Goal: Task Accomplishment & Management: Manage account settings

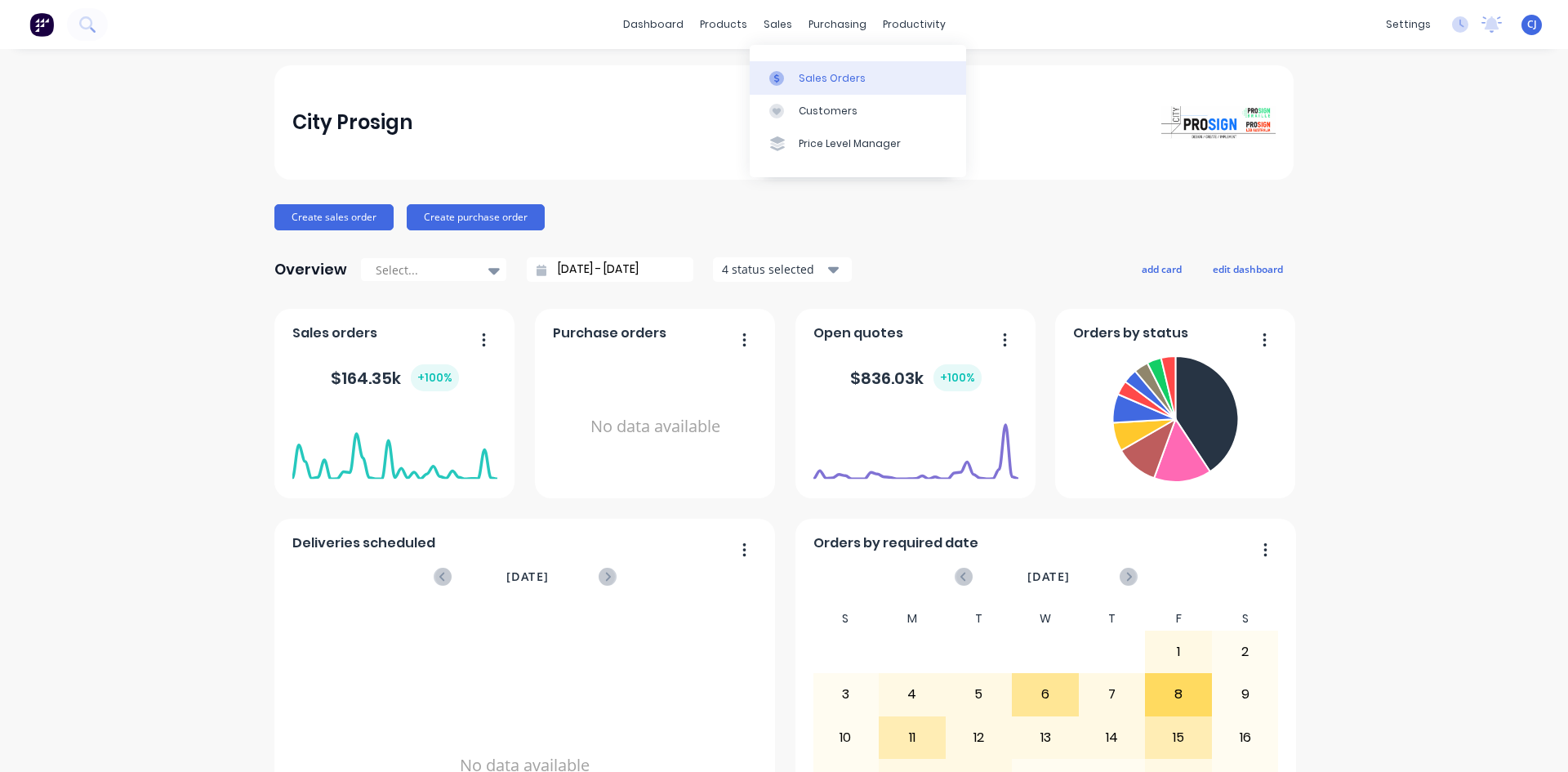
click at [796, 73] on link "Sales Orders" at bounding box center [858, 78] width 217 height 33
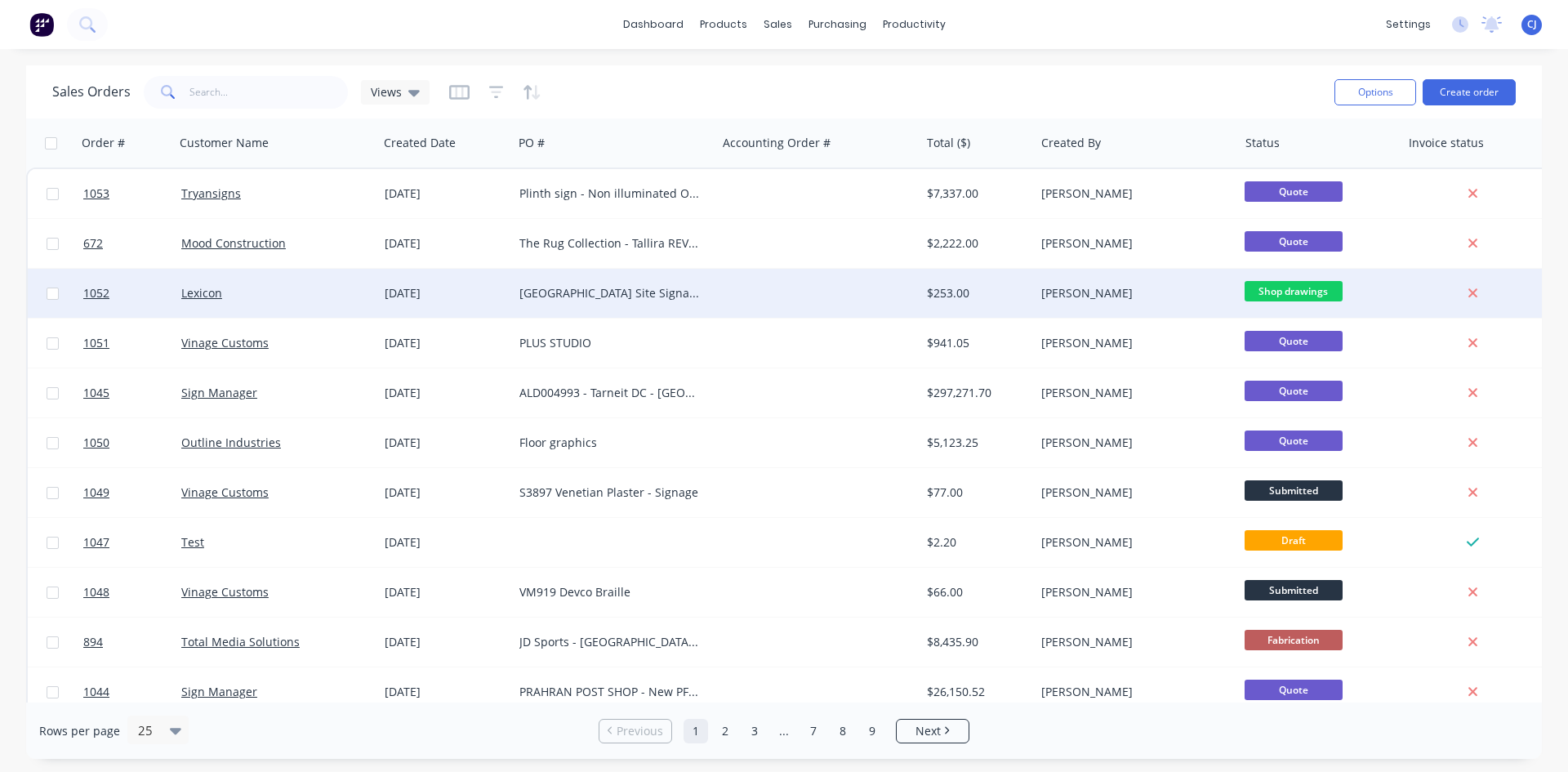
click at [596, 290] on div "[GEOGRAPHIC_DATA] Site Signage" at bounding box center [610, 293] width 181 height 16
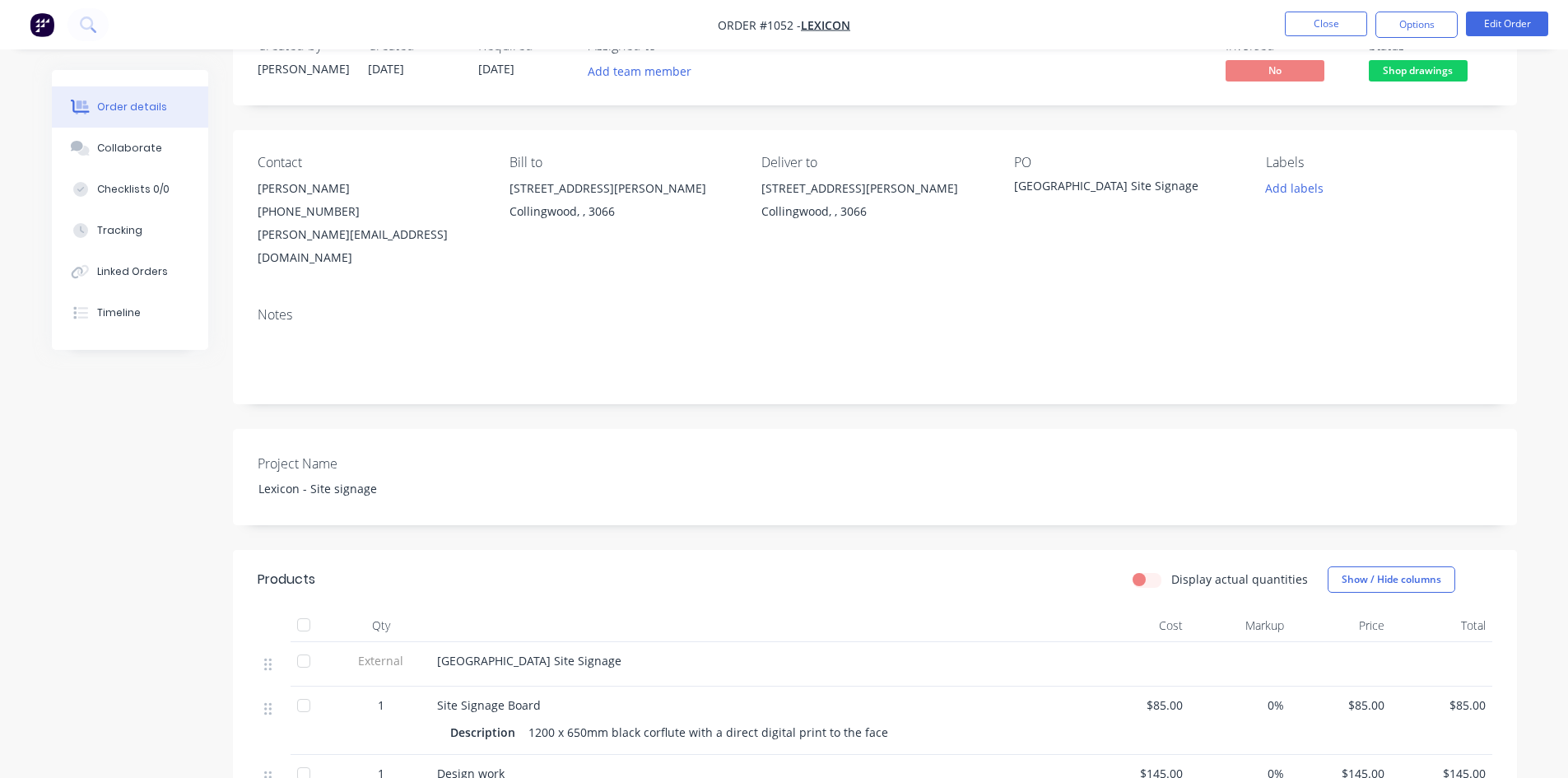
scroll to position [330, 0]
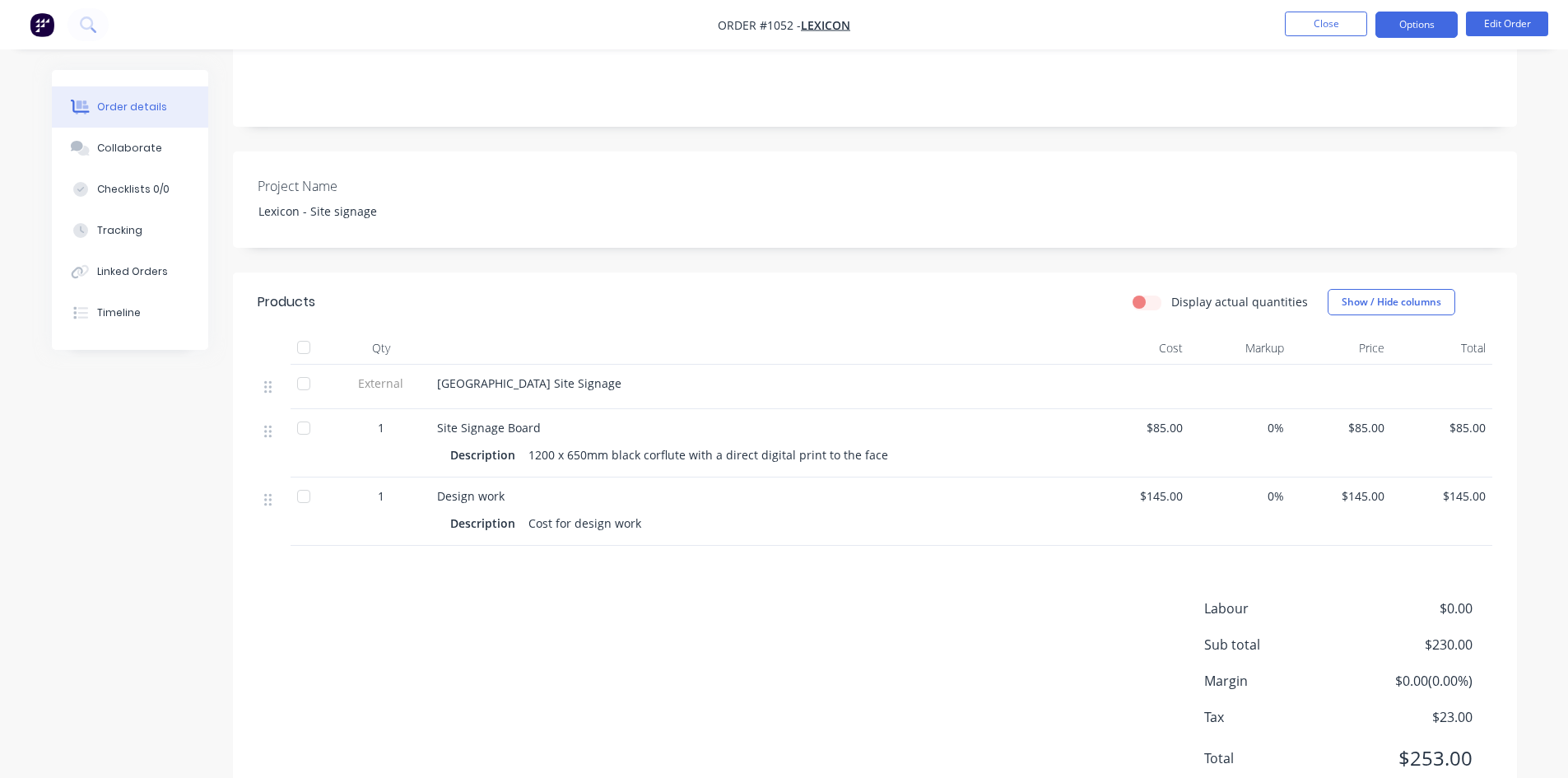
click at [1390, 26] on button "Options" at bounding box center [1416, 24] width 83 height 26
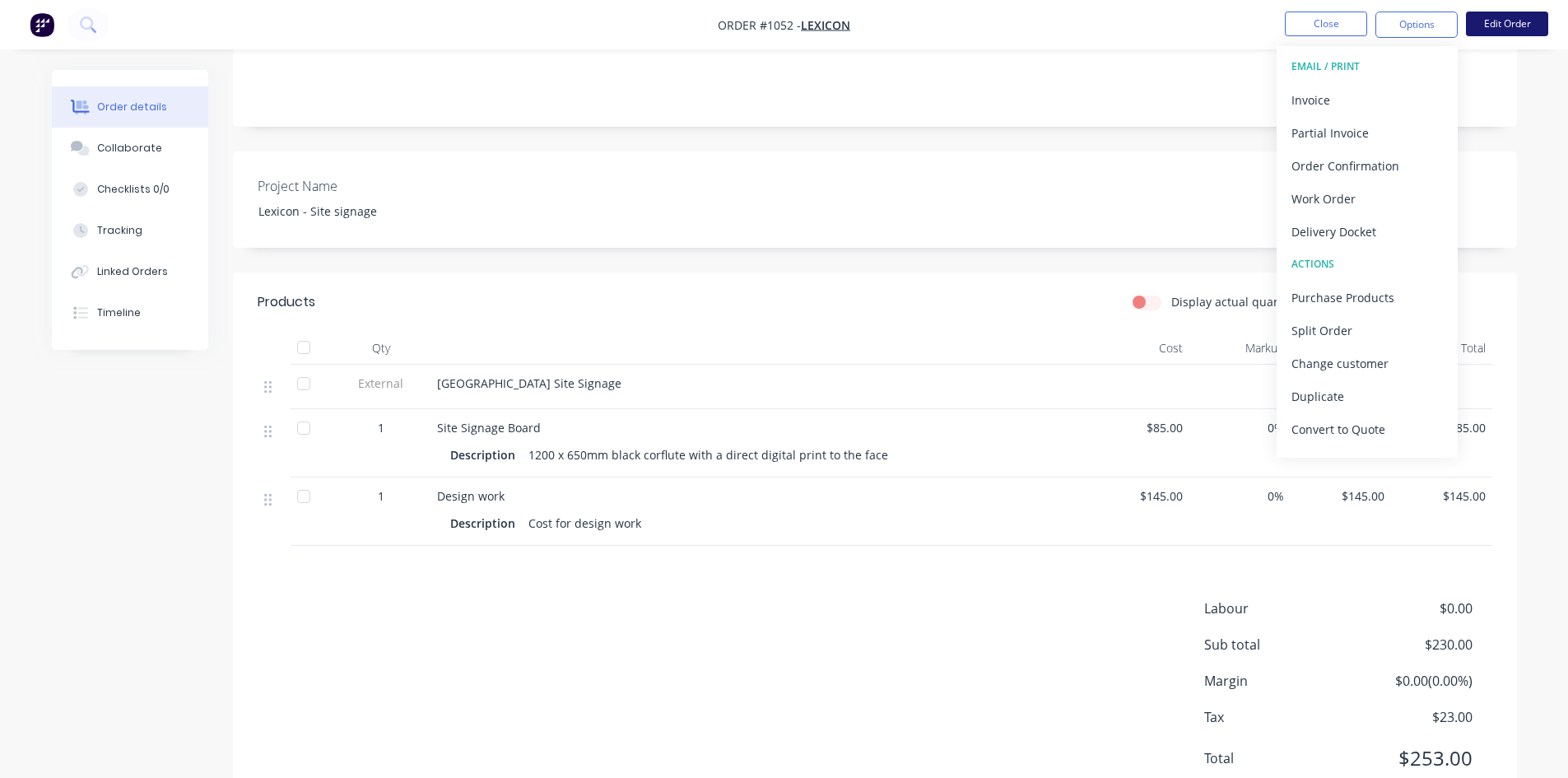
click at [1477, 24] on button "Edit Order" at bounding box center [1507, 23] width 83 height 24
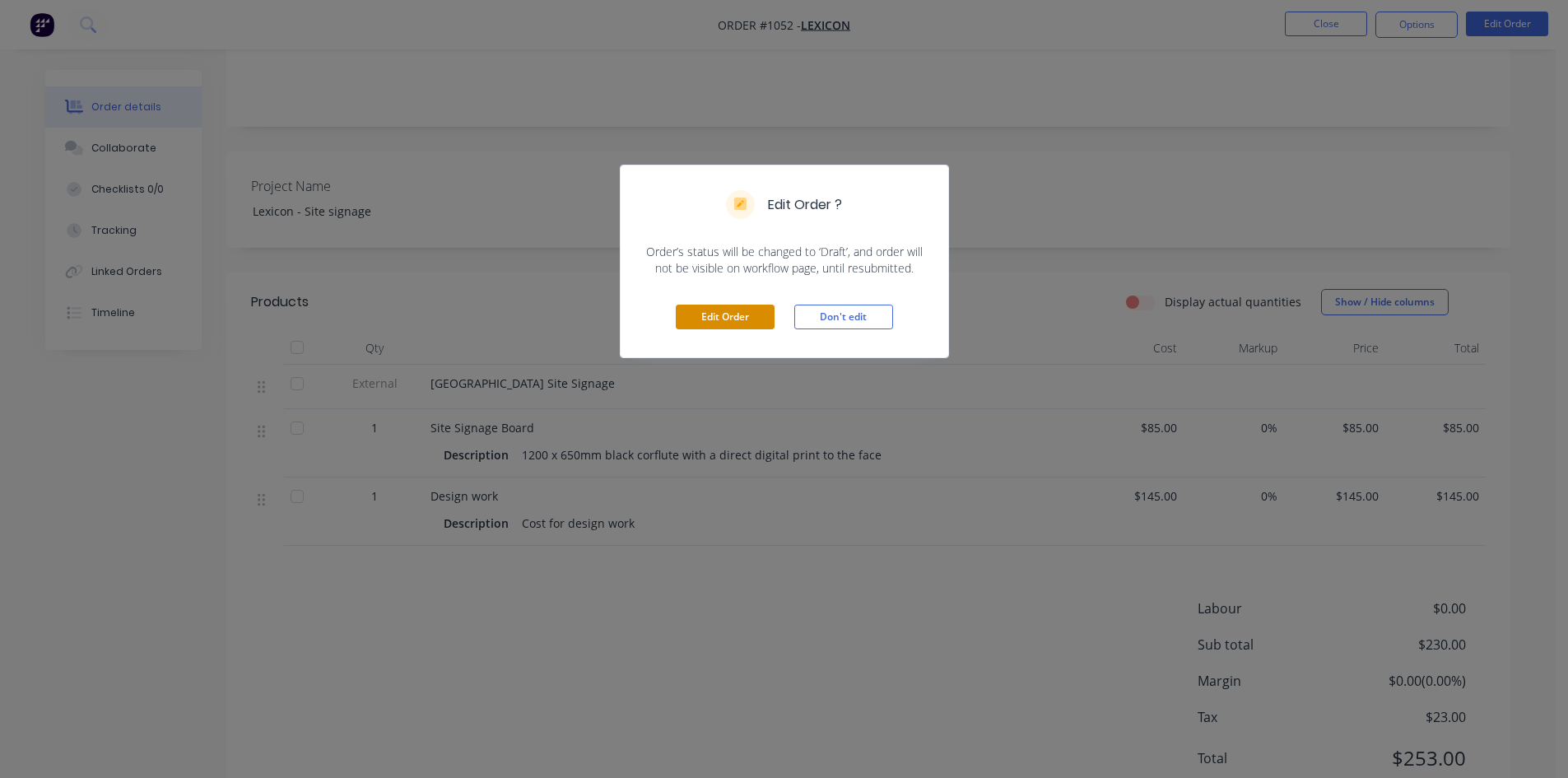
click at [758, 324] on button "Edit Order" at bounding box center [725, 316] width 99 height 24
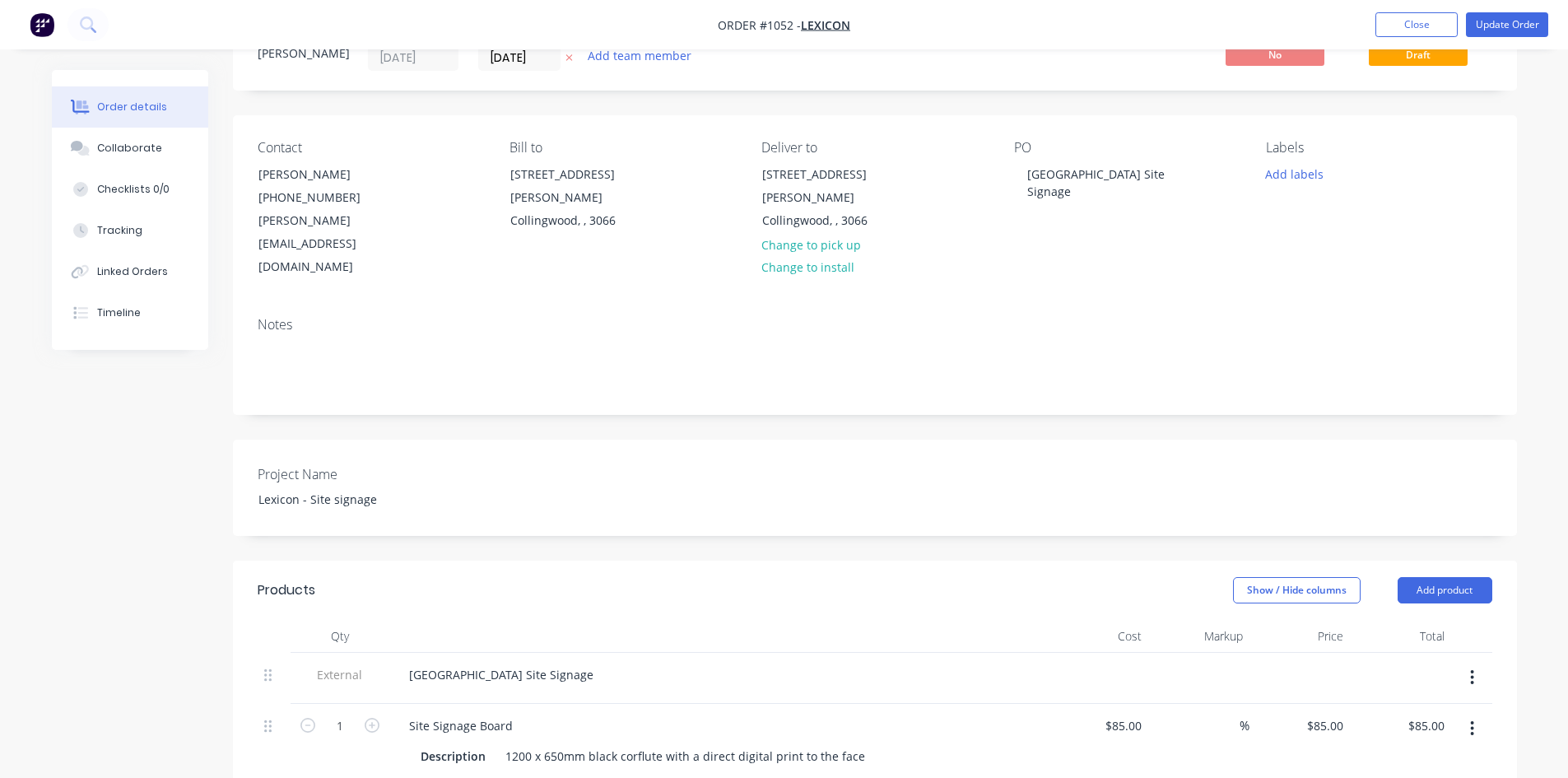
scroll to position [164, 0]
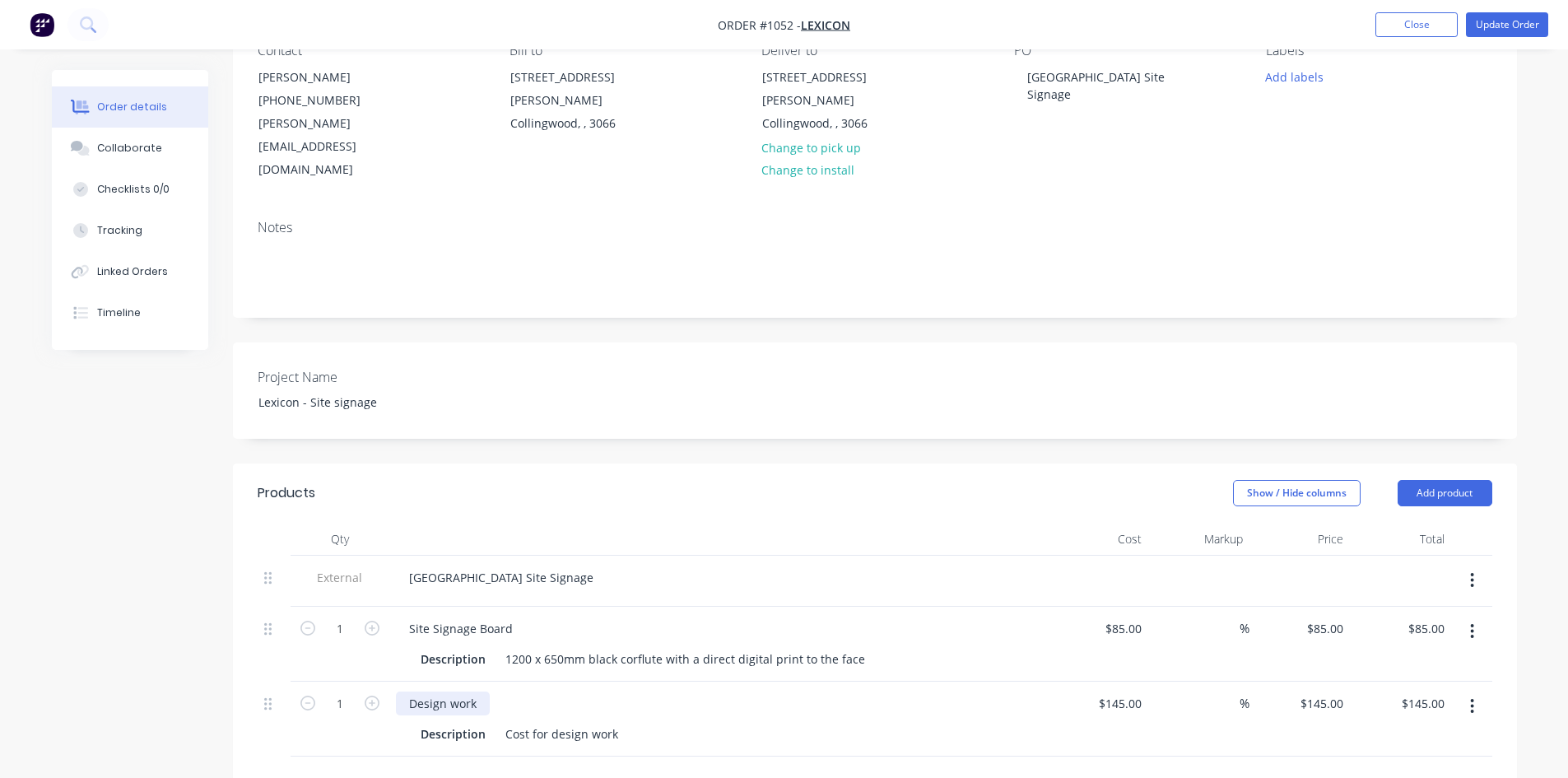
click at [471, 692] on div "Design work" at bounding box center [443, 703] width 93 height 24
drag, startPoint x: 473, startPoint y: 654, endPoint x: 401, endPoint y: 640, distance: 73.3
click at [401, 682] on div "Design work Description Cost for design work" at bounding box center [718, 719] width 658 height 75
drag, startPoint x: 438, startPoint y: 655, endPoint x: 490, endPoint y: 654, distance: 52.0
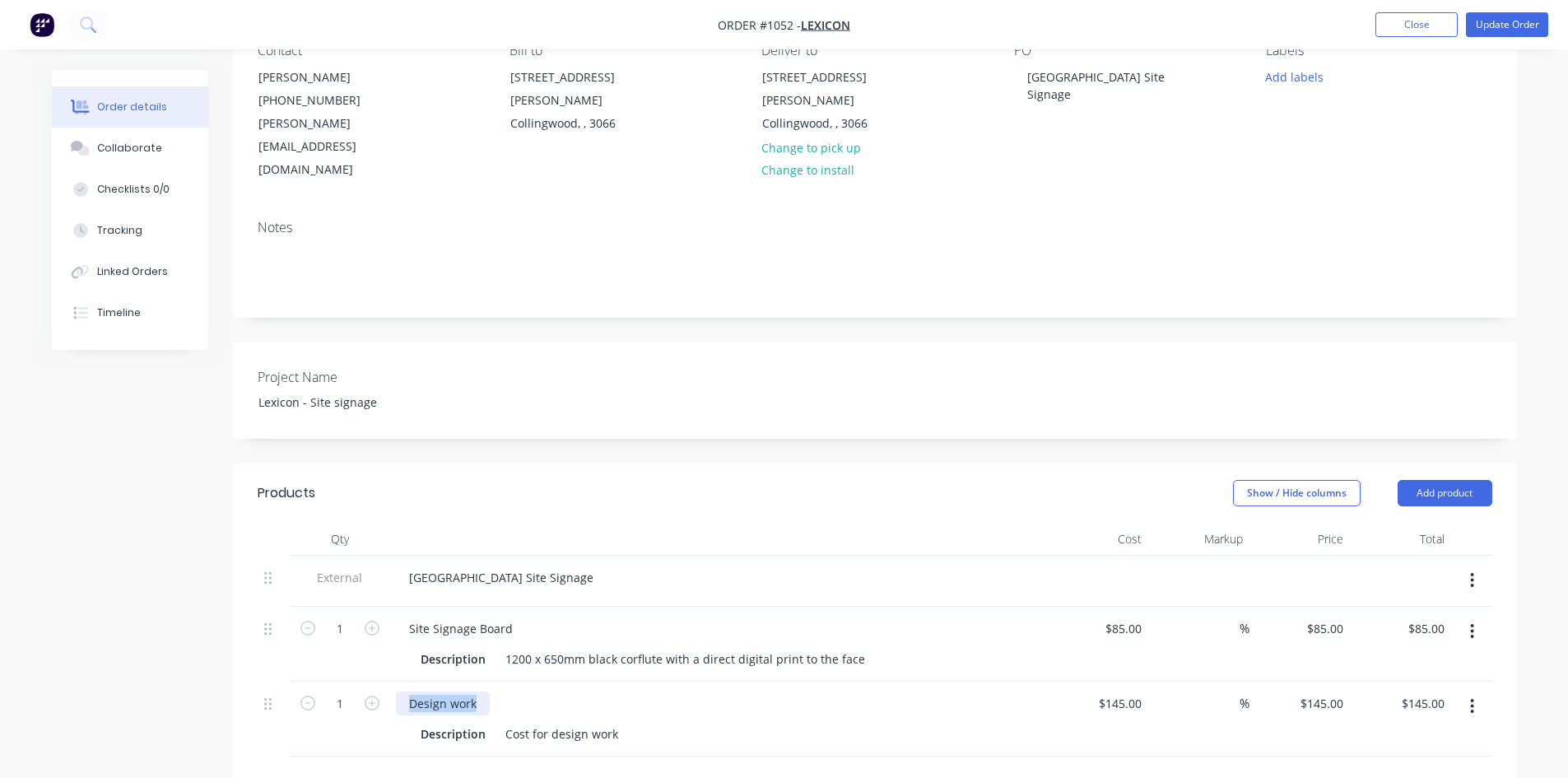
click at [490, 692] on div "Design work" at bounding box center [718, 703] width 645 height 24
drag, startPoint x: 621, startPoint y: 685, endPoint x: 490, endPoint y: 680, distance: 131.1
click at [490, 722] on div "Description Cost for design work" at bounding box center [715, 734] width 603 height 24
paste div
click at [504, 722] on div "[STREET_ADDRESS][PERSON_NAME]." at bounding box center [604, 734] width 213 height 24
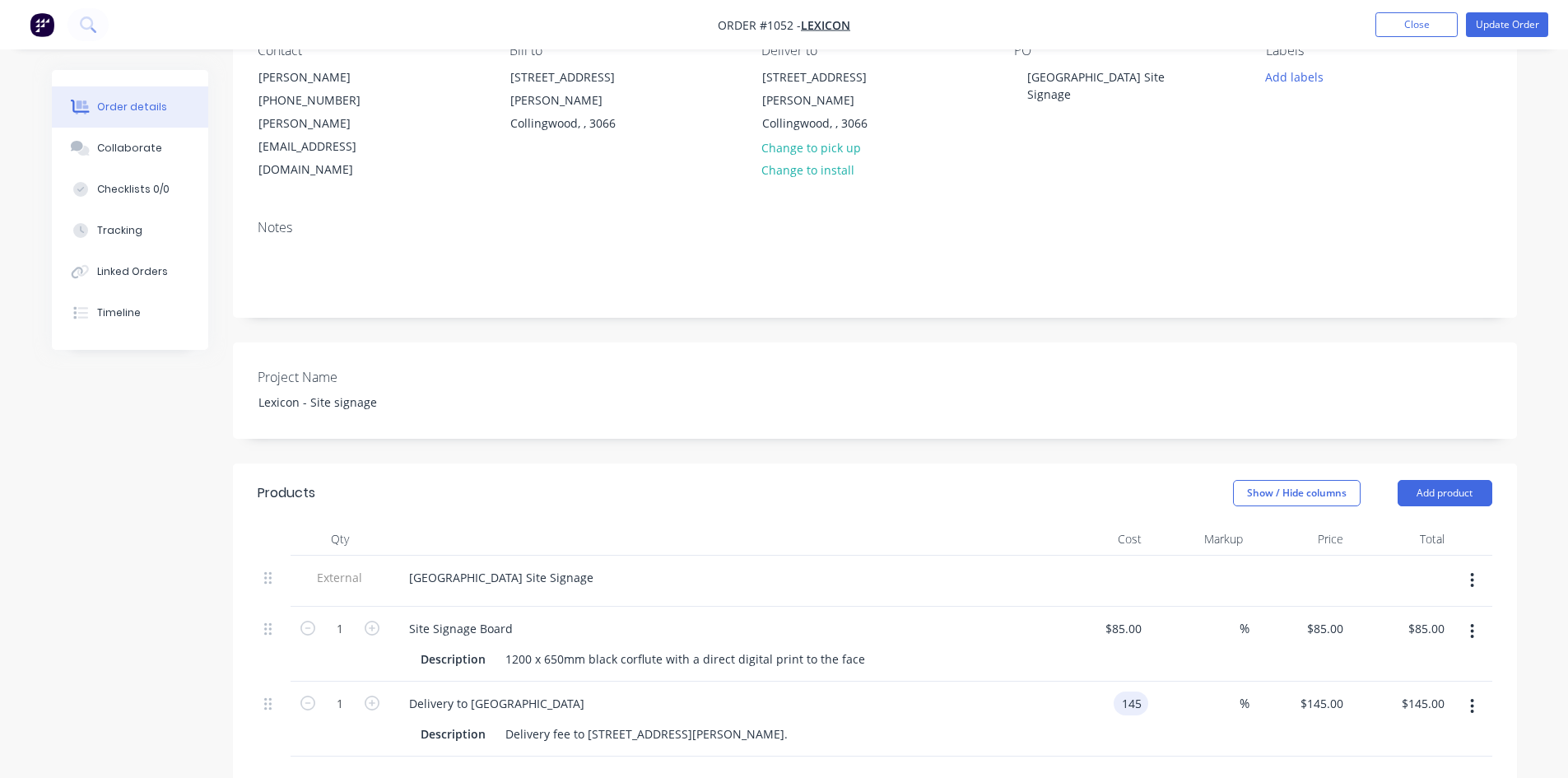
drag, startPoint x: 1110, startPoint y: 664, endPoint x: 1154, endPoint y: 657, distance: 44.6
click at [1154, 682] on div "1 Delivery to Collingwood Description Delivery fee to [STREET_ADDRESS][PERSON_N…" at bounding box center [875, 719] width 1235 height 75
type input "$25.00"
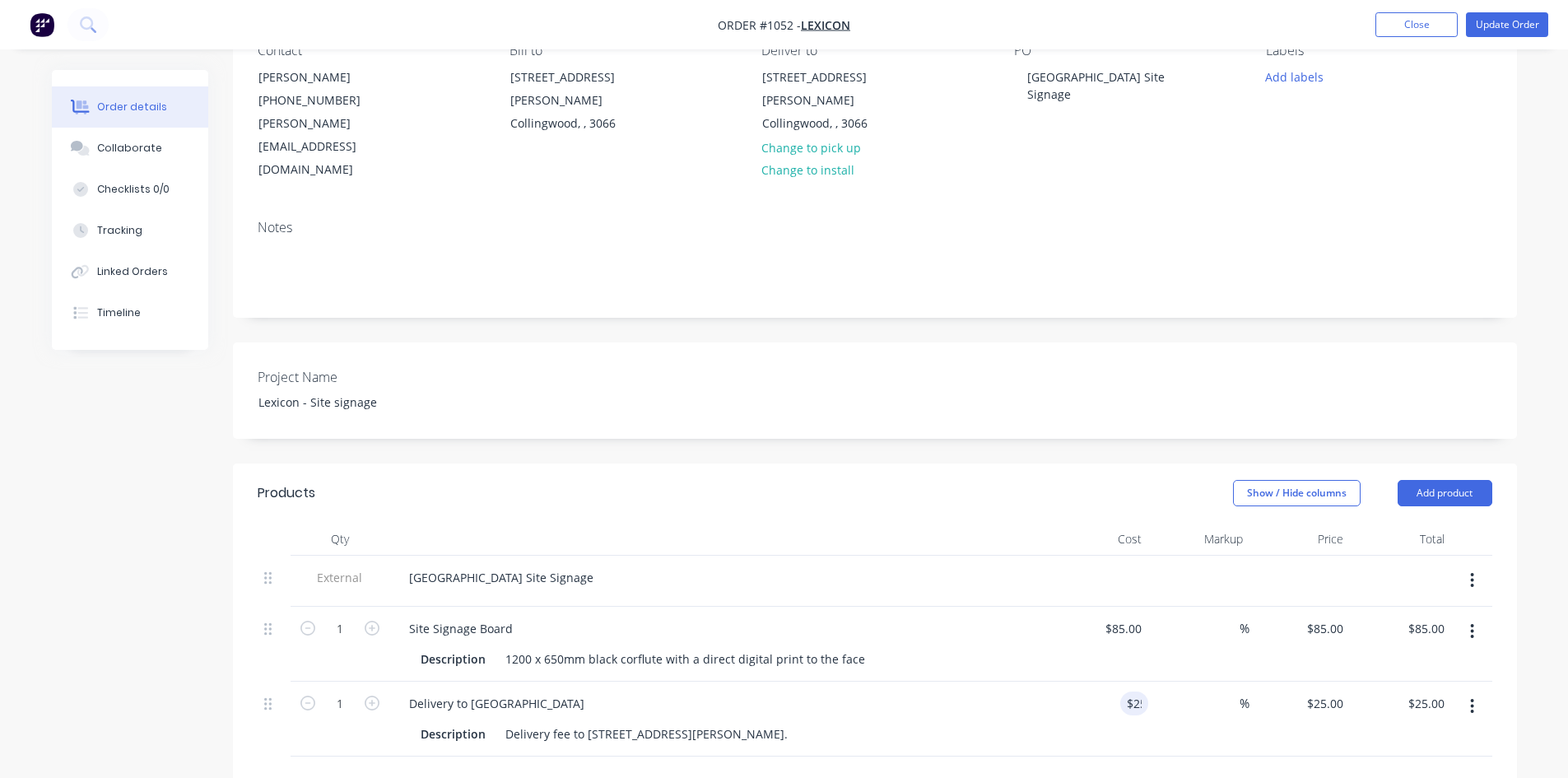
click at [1091, 466] on header "Products Show / Hide columns Add product" at bounding box center [875, 493] width 1284 height 59
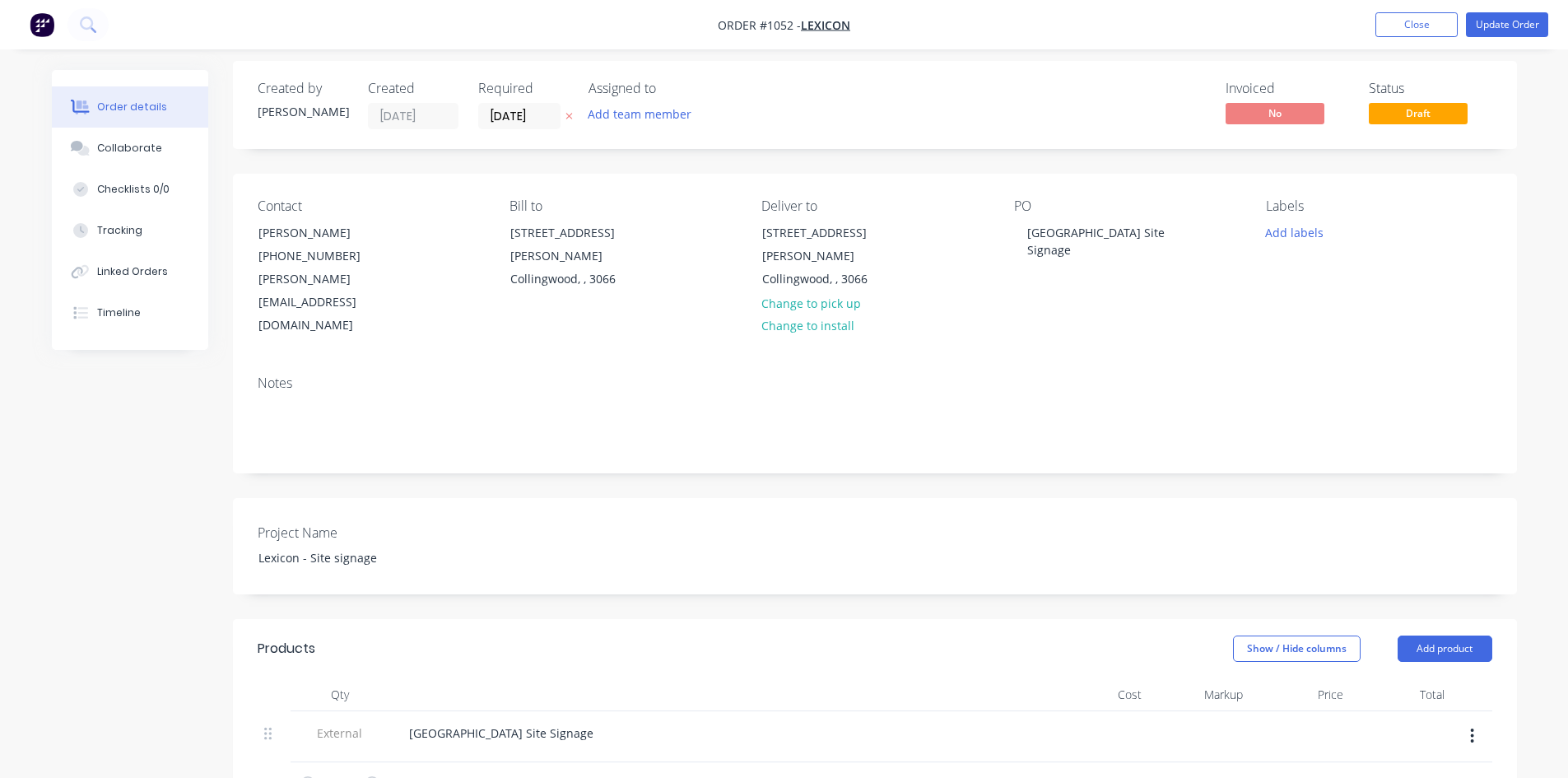
scroll to position [0, 0]
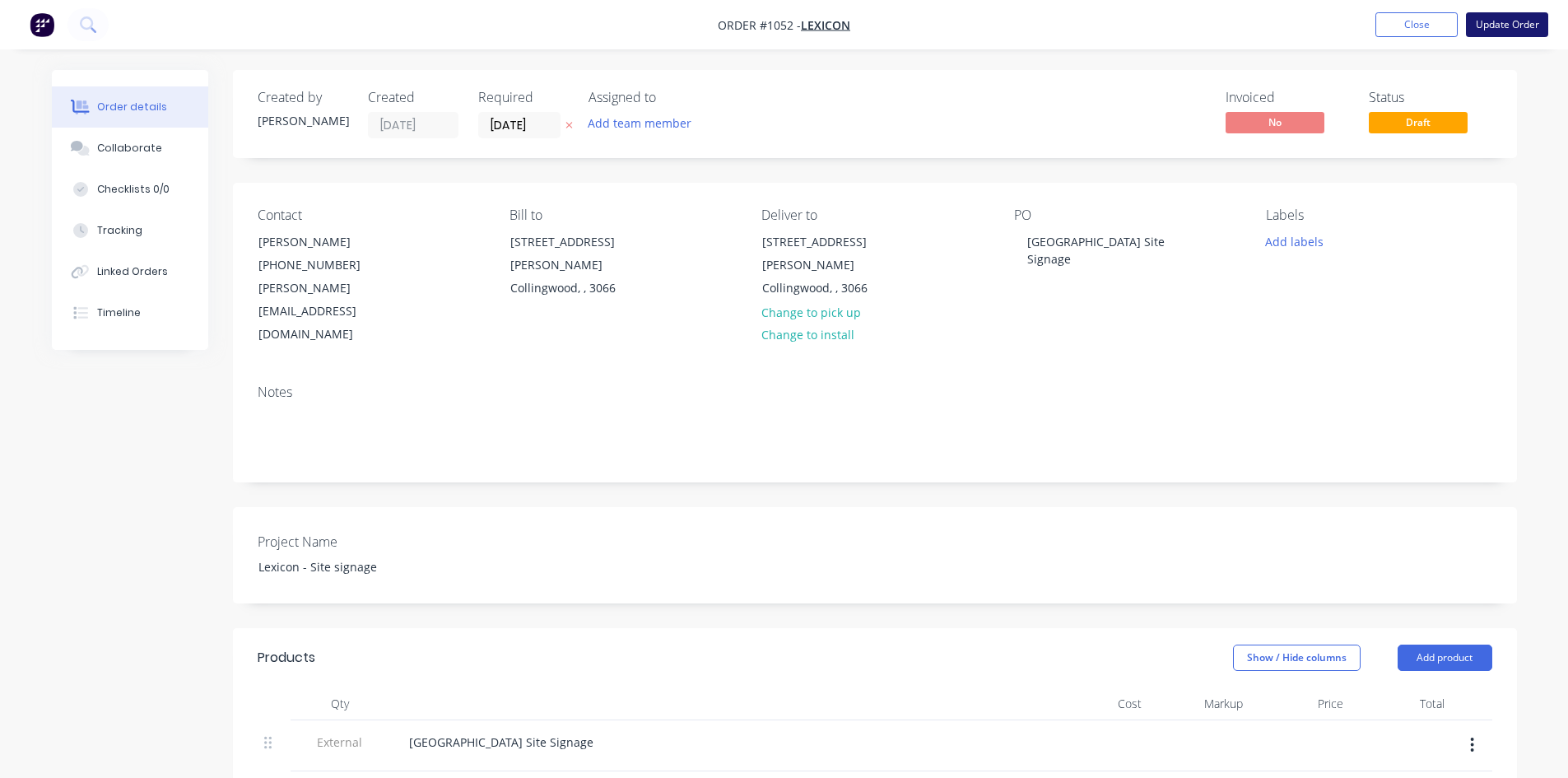
click at [1495, 29] on button "Update Order" at bounding box center [1507, 24] width 83 height 24
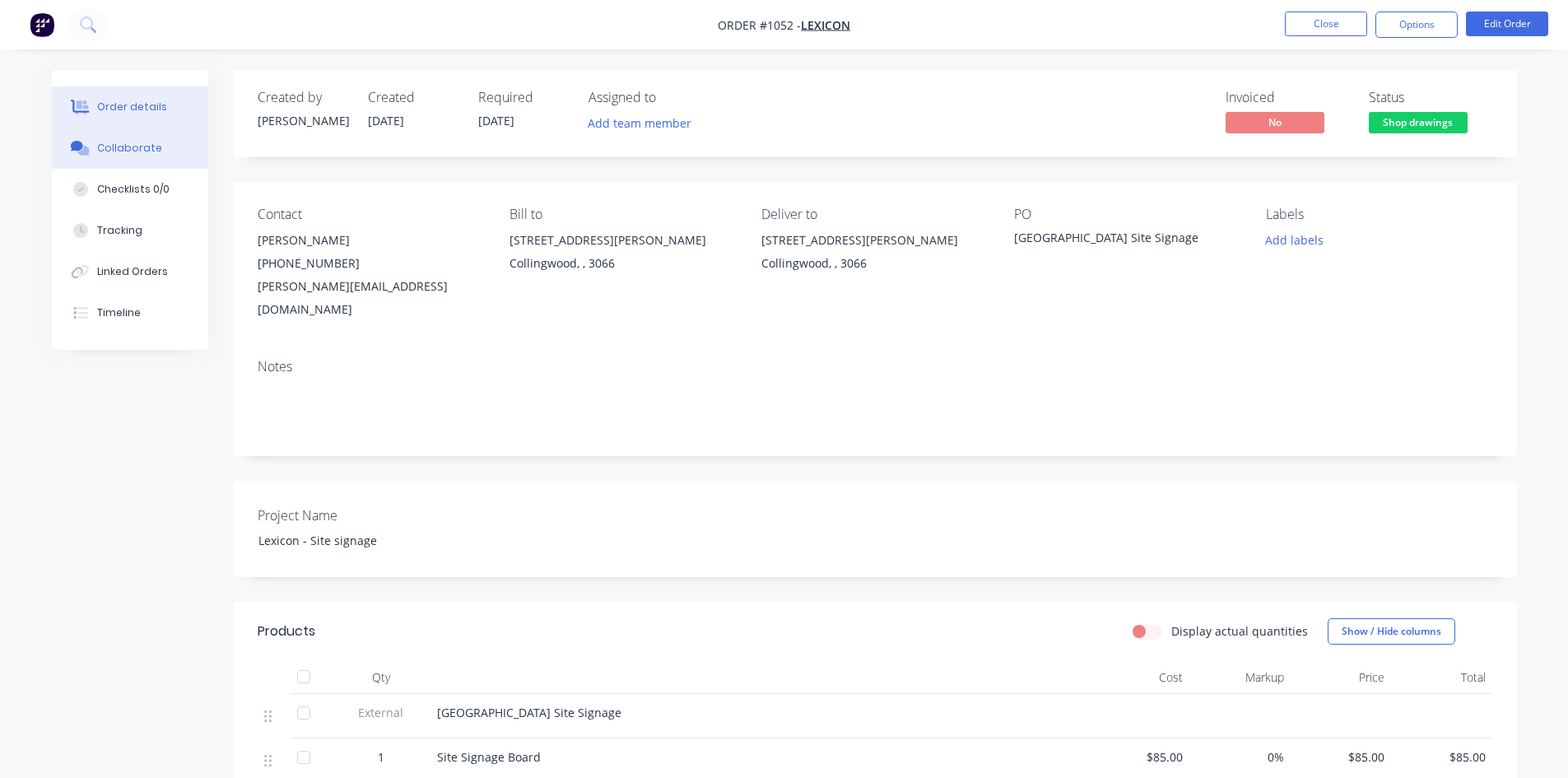
click at [132, 153] on div "Collaborate" at bounding box center [129, 148] width 65 height 14
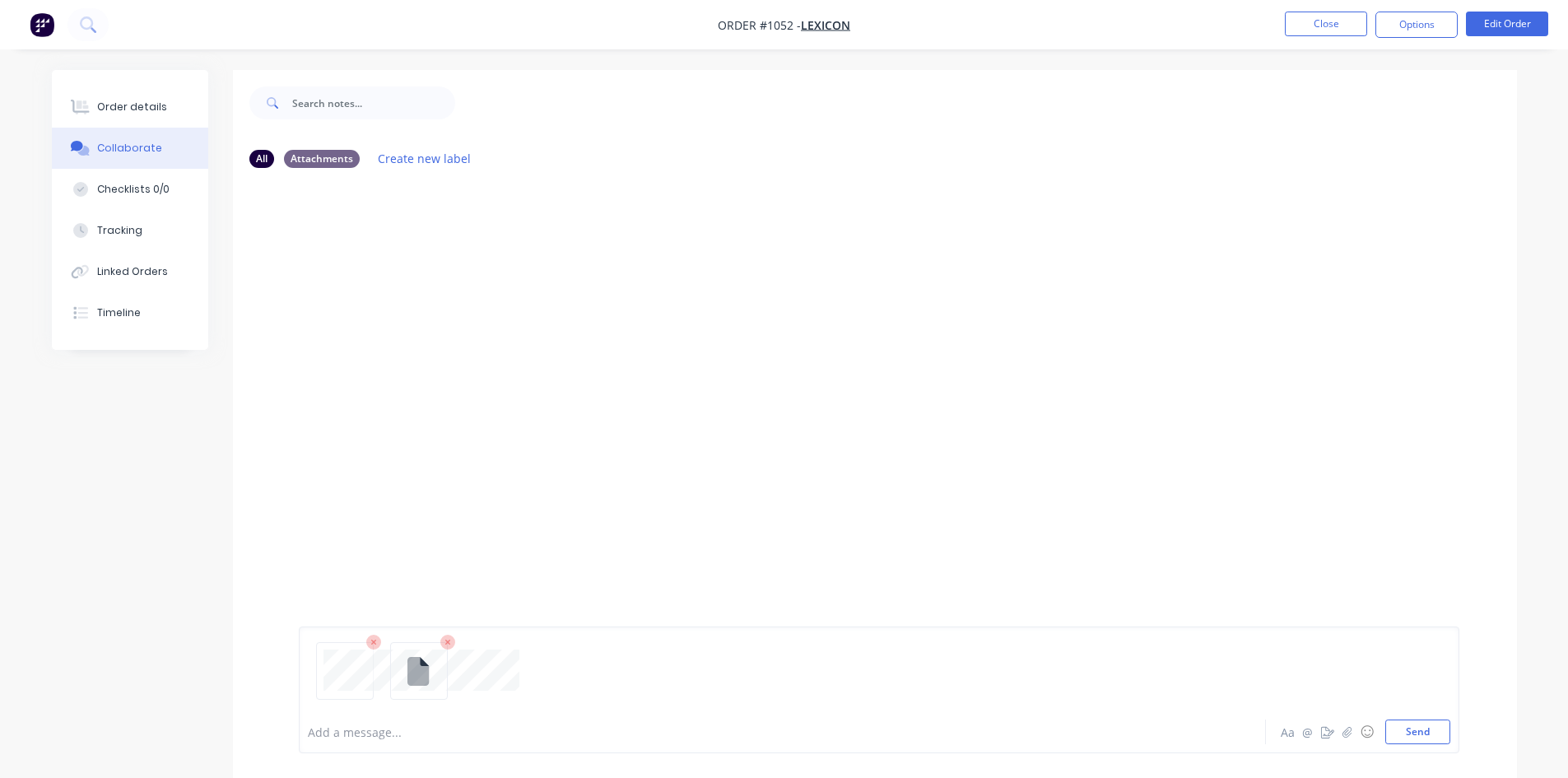
click at [1448, 749] on div "Add a message... Aa @ ☺ Send" at bounding box center [879, 689] width 1160 height 127
click at [1437, 740] on button "Send" at bounding box center [1417, 731] width 65 height 24
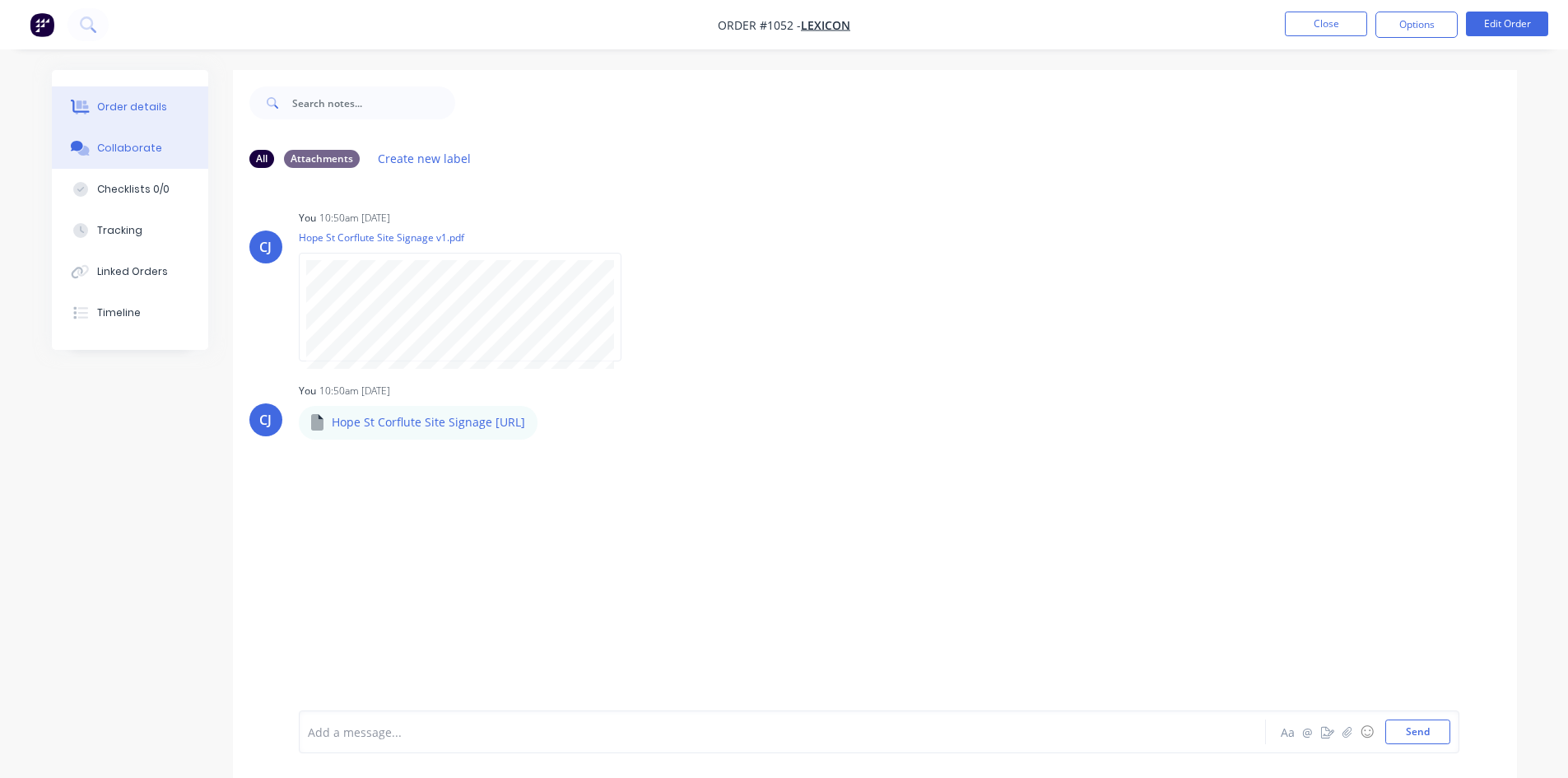
click at [152, 120] on button "Order details" at bounding box center [130, 107] width 156 height 41
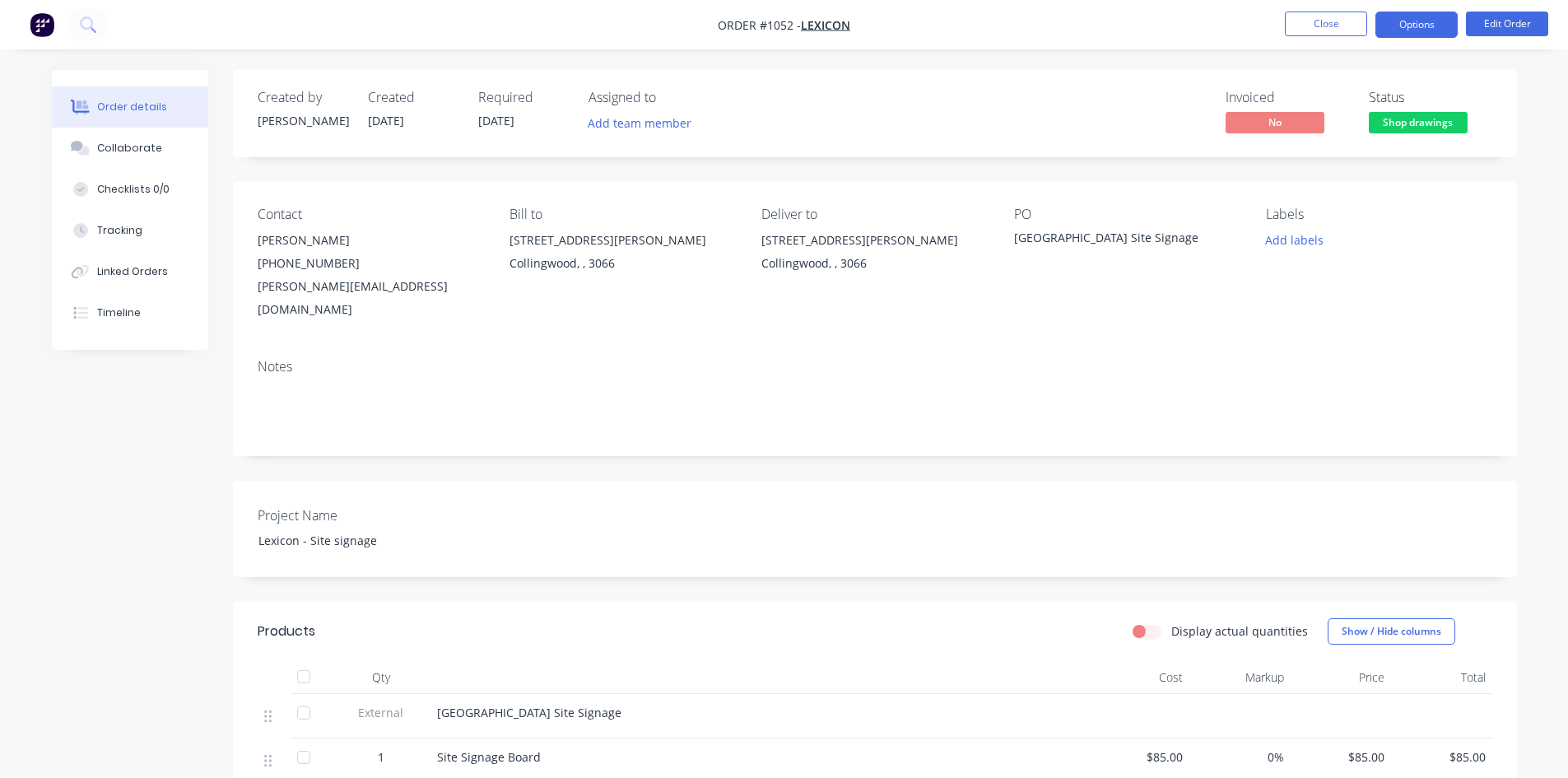
click at [1395, 23] on button "Options" at bounding box center [1416, 24] width 83 height 26
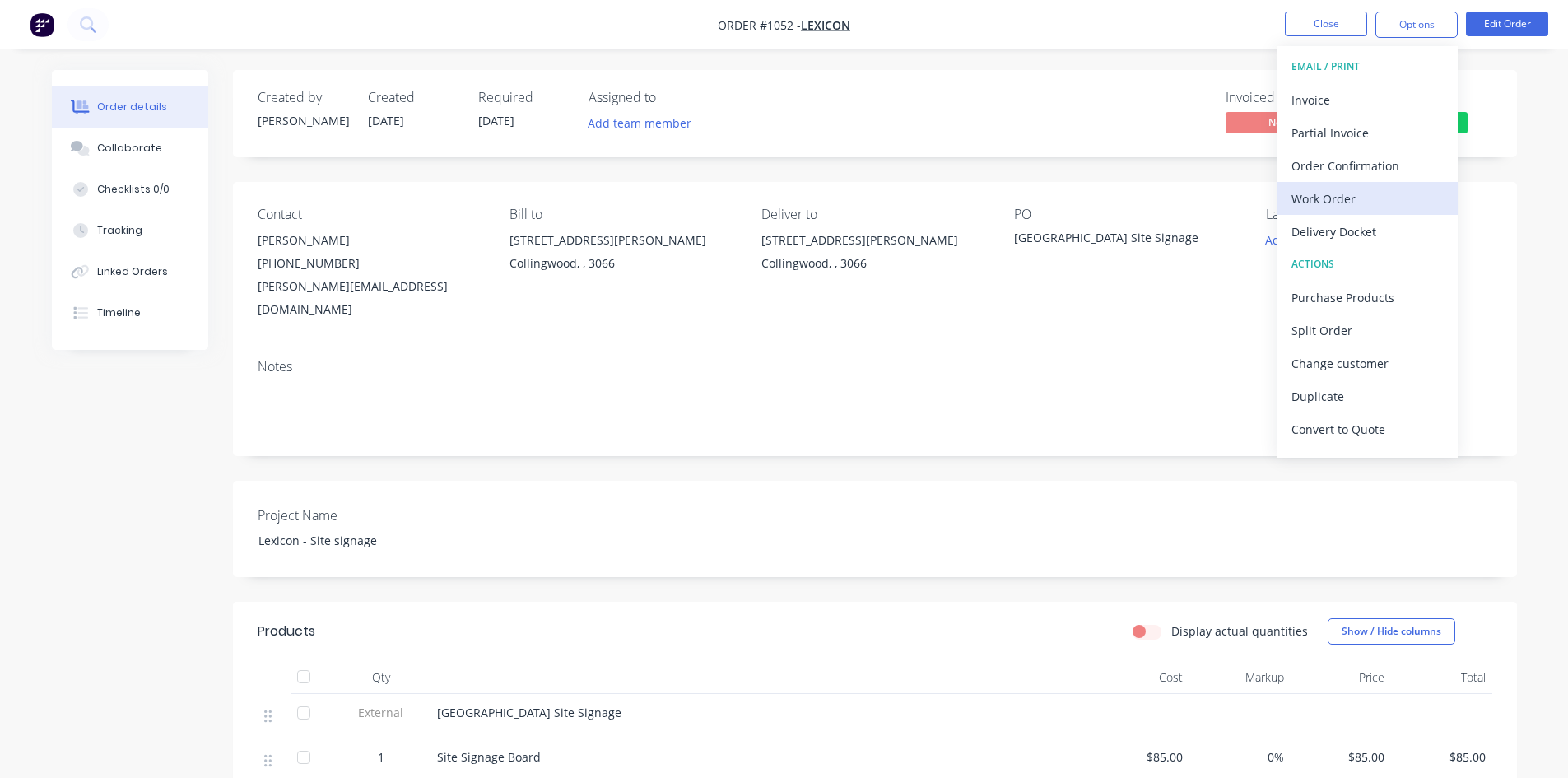
click at [1341, 202] on div "Work Order" at bounding box center [1367, 199] width 152 height 24
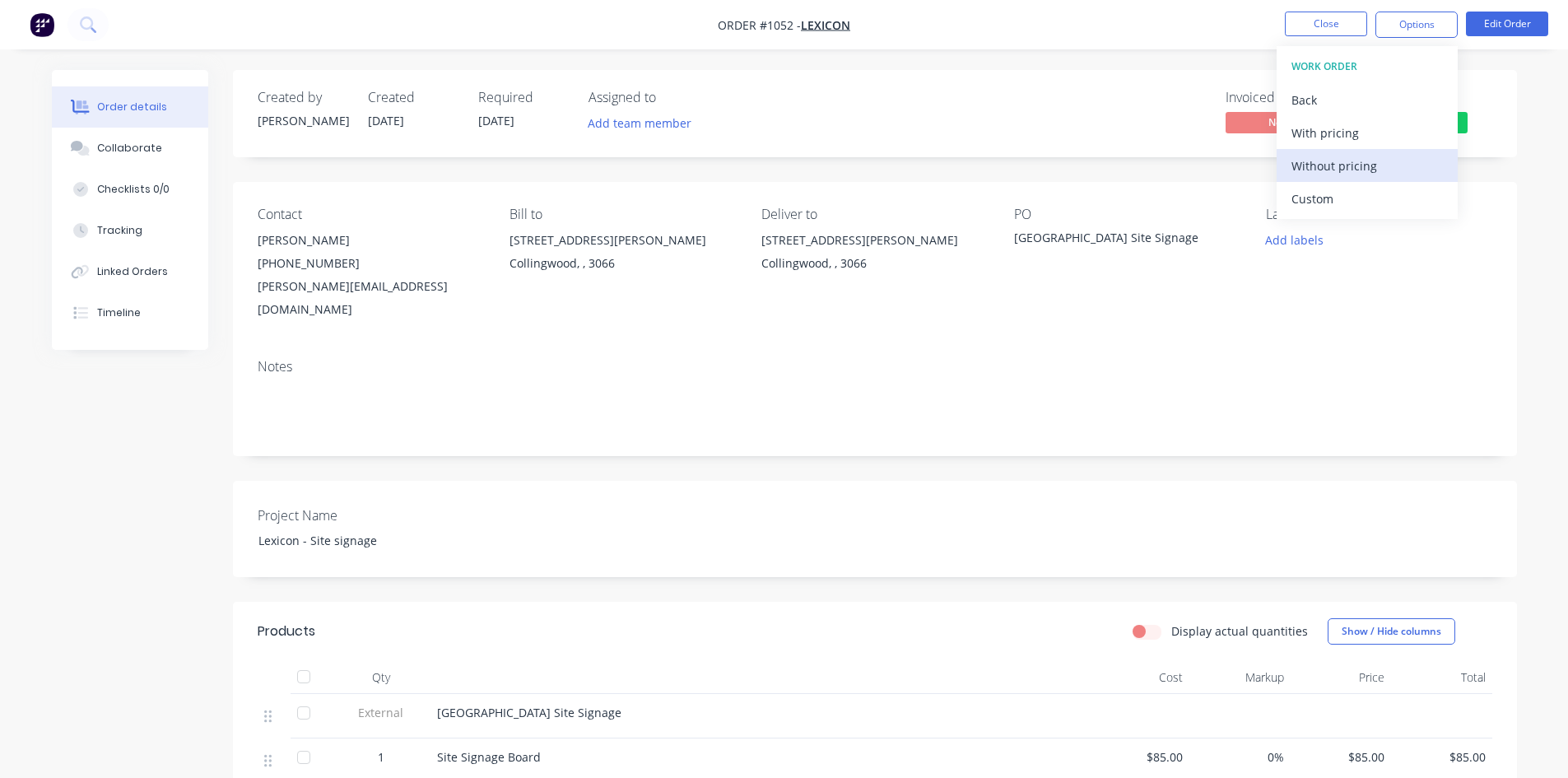
click at [1379, 167] on div "Without pricing" at bounding box center [1367, 165] width 152 height 24
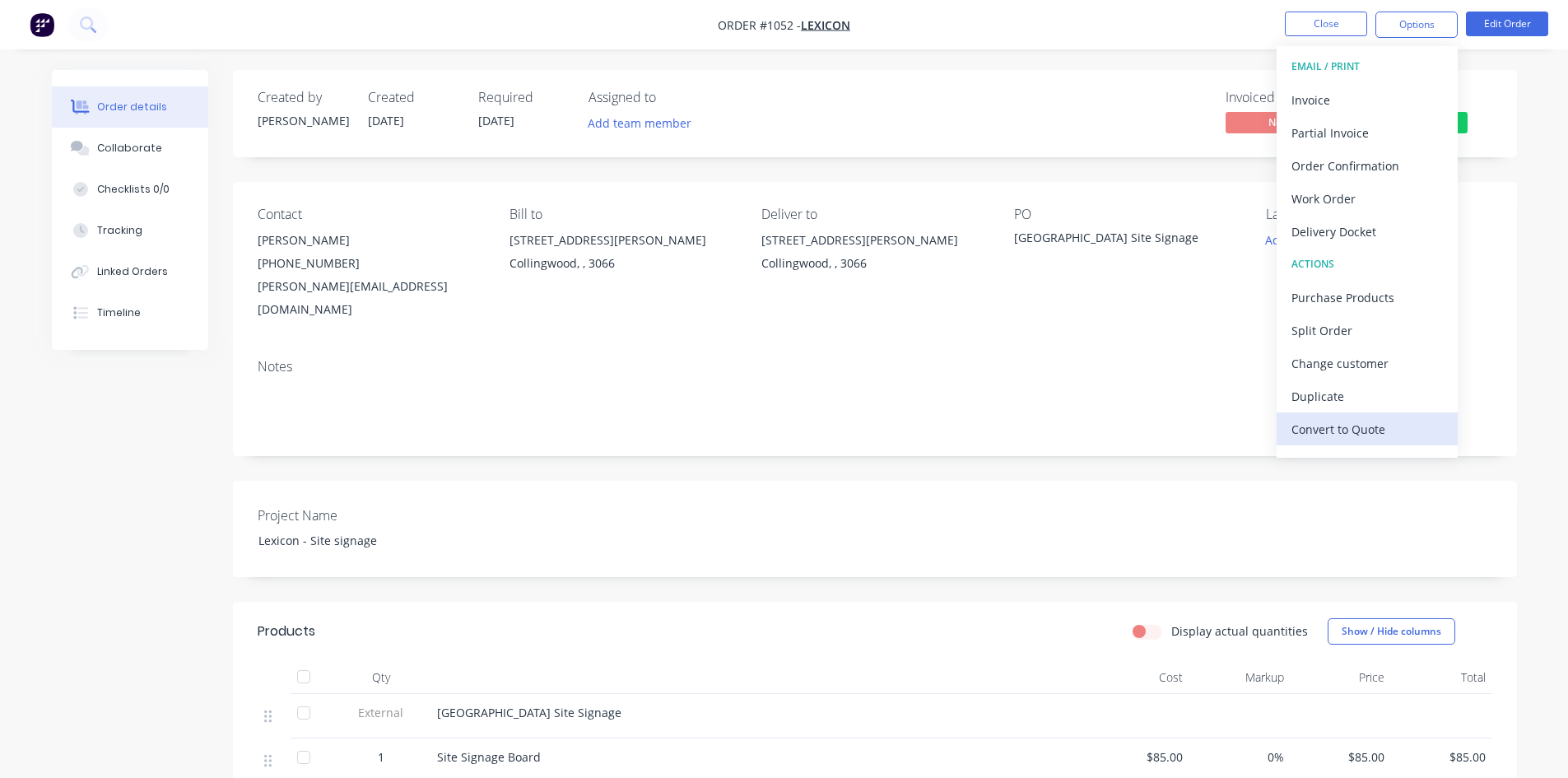
click at [1363, 423] on div "Convert to Quote" at bounding box center [1367, 429] width 152 height 24
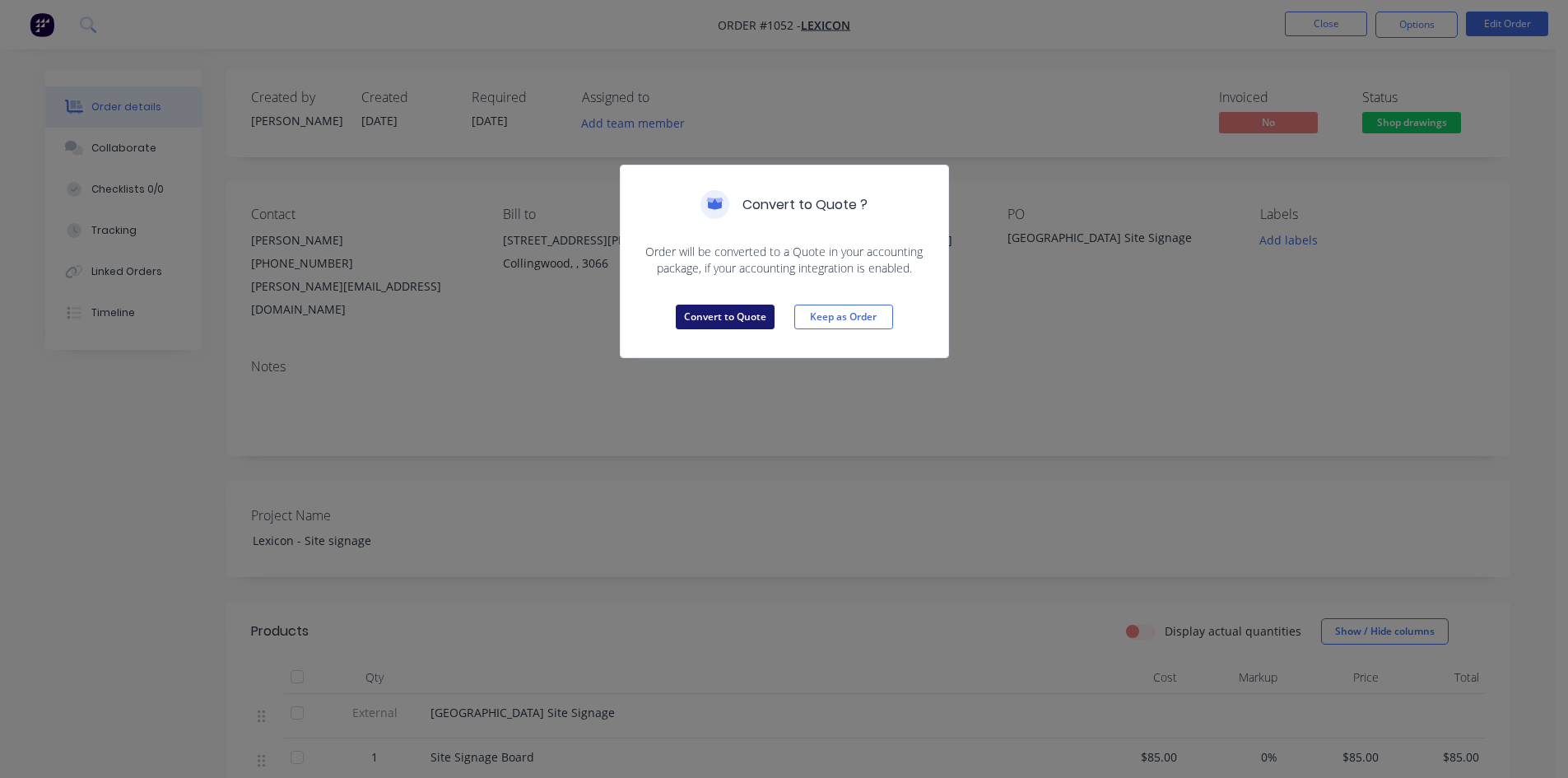
click at [713, 321] on button "Convert to Quote" at bounding box center [725, 316] width 99 height 24
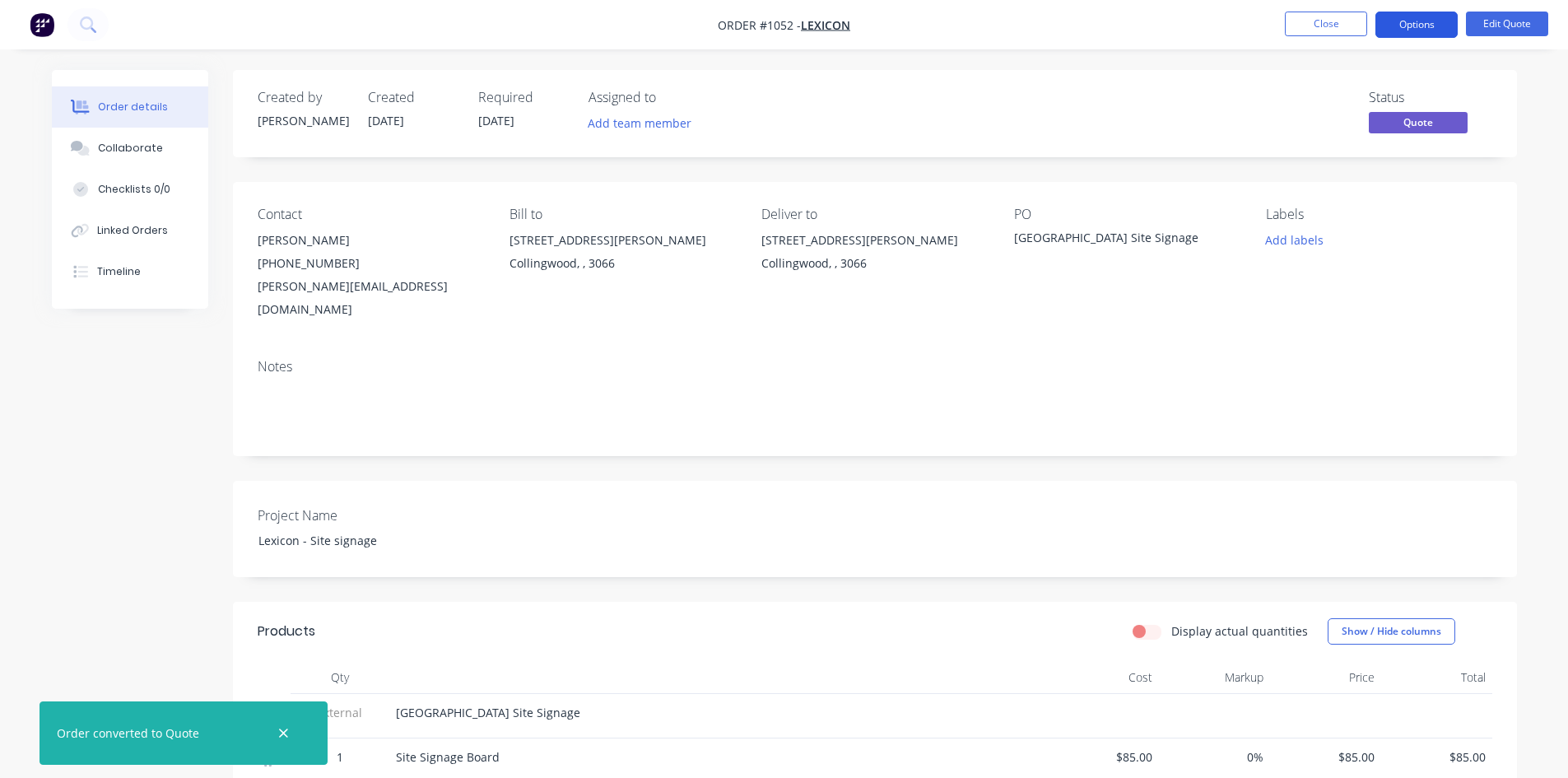
click at [1436, 28] on button "Options" at bounding box center [1416, 24] width 83 height 26
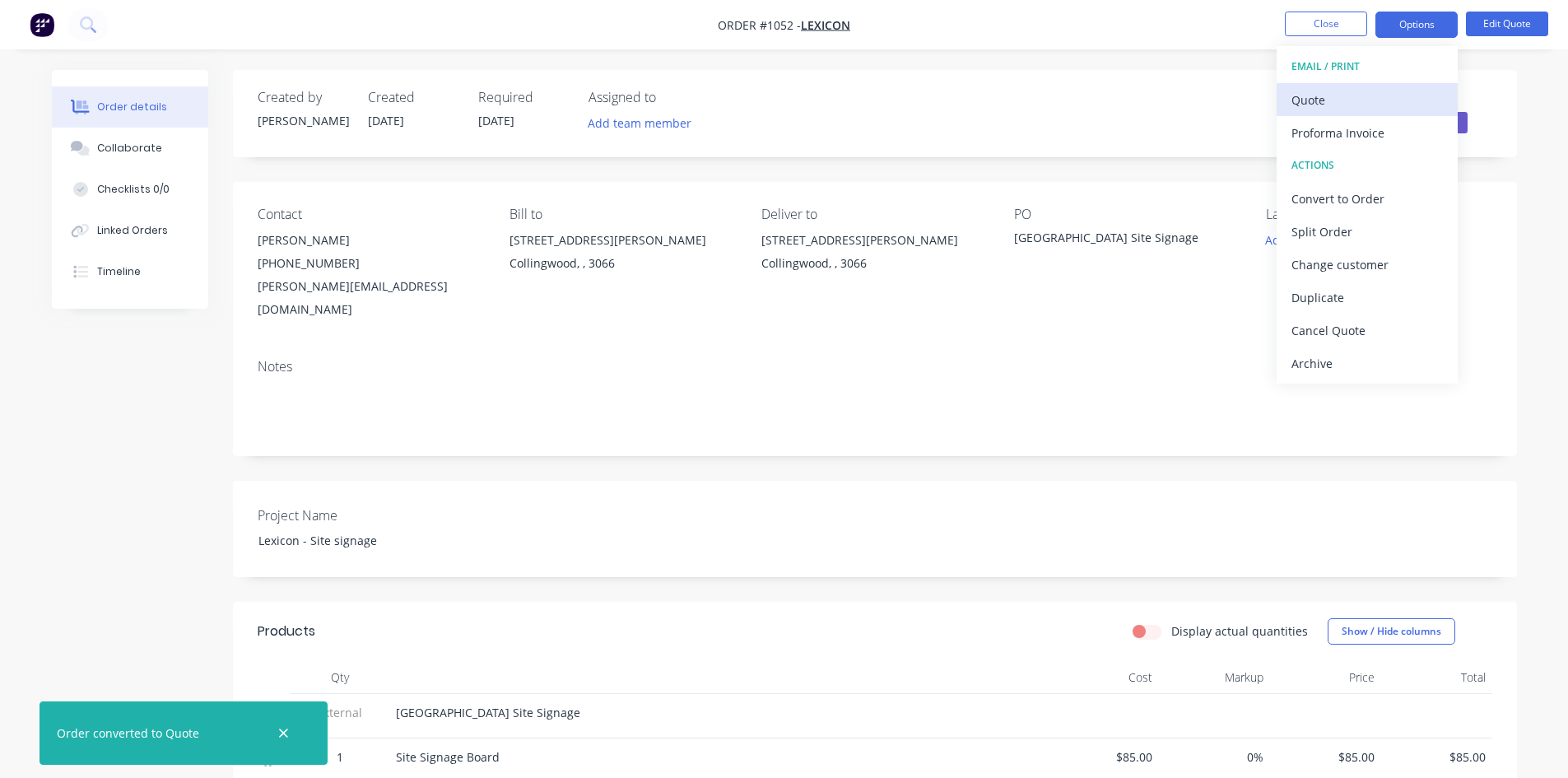
click at [1384, 108] on div "Quote" at bounding box center [1367, 100] width 152 height 24
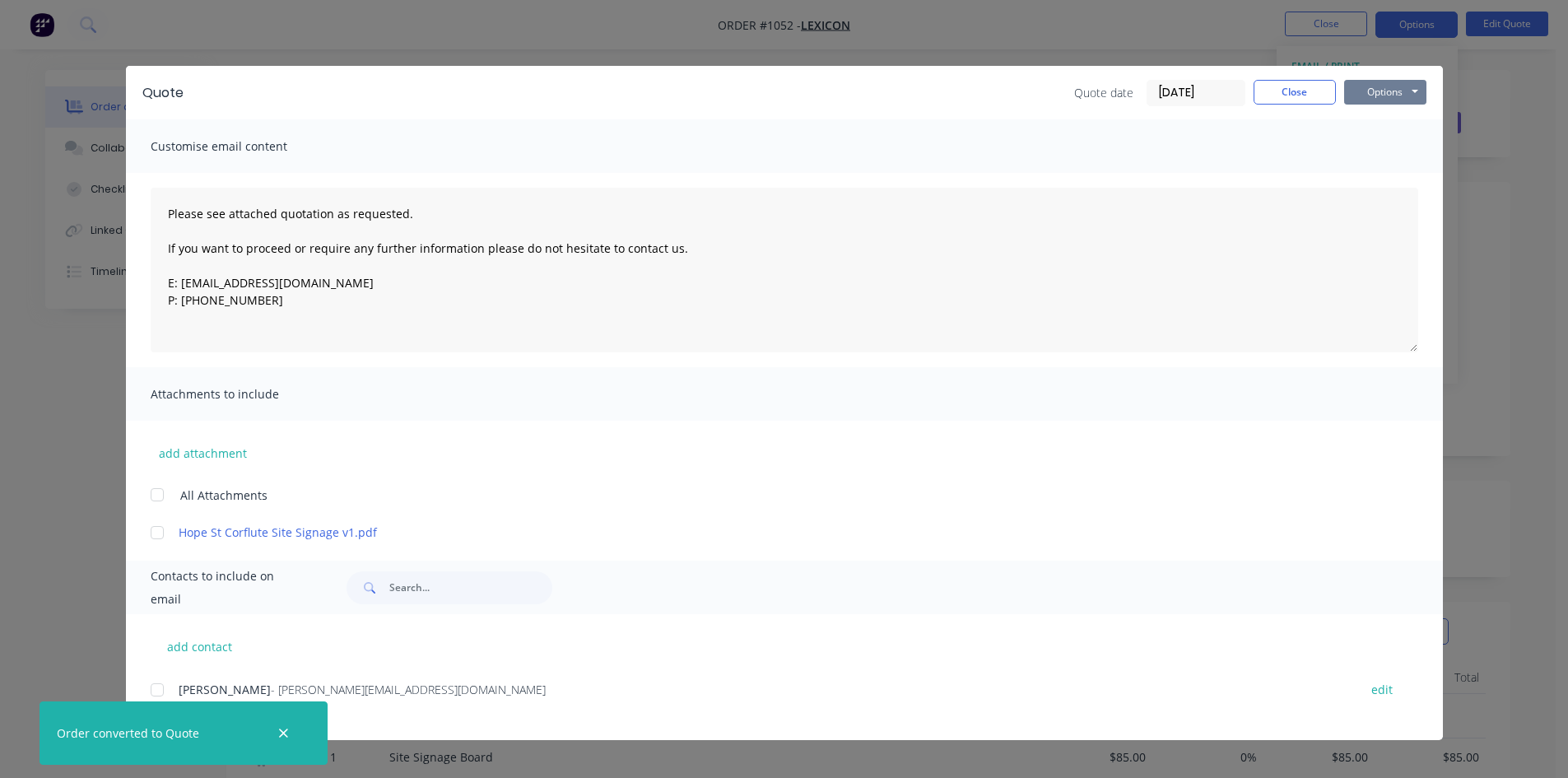
click at [1391, 92] on button "Options" at bounding box center [1385, 92] width 83 height 24
click at [1387, 148] on button "Print" at bounding box center [1396, 148] width 105 height 27
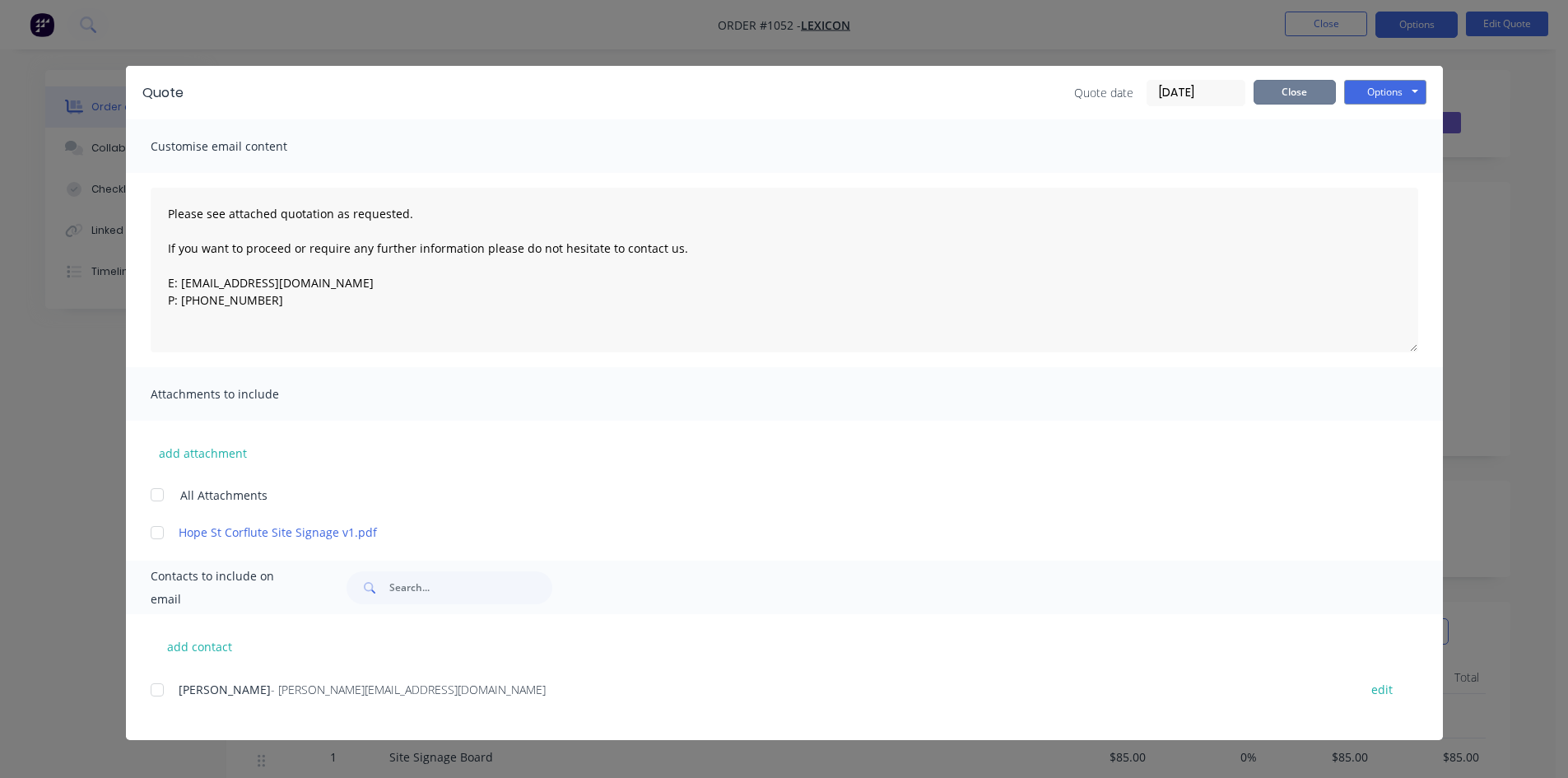
drag, startPoint x: 1291, startPoint y: 90, endPoint x: 1368, endPoint y: 57, distance: 83.8
click at [1292, 90] on button "Close" at bounding box center [1295, 92] width 83 height 24
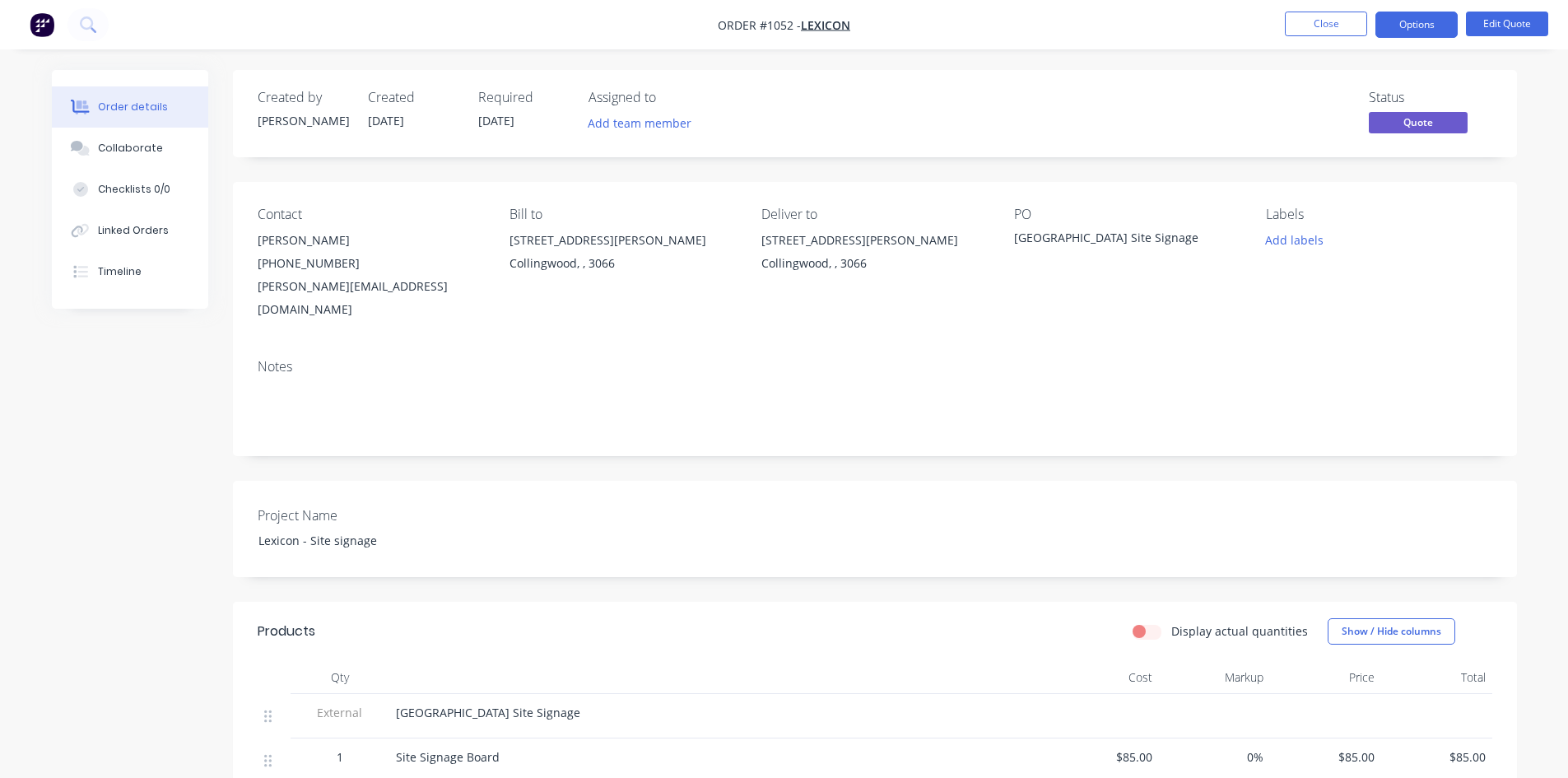
click at [1453, 115] on span "Quote" at bounding box center [1418, 122] width 99 height 21
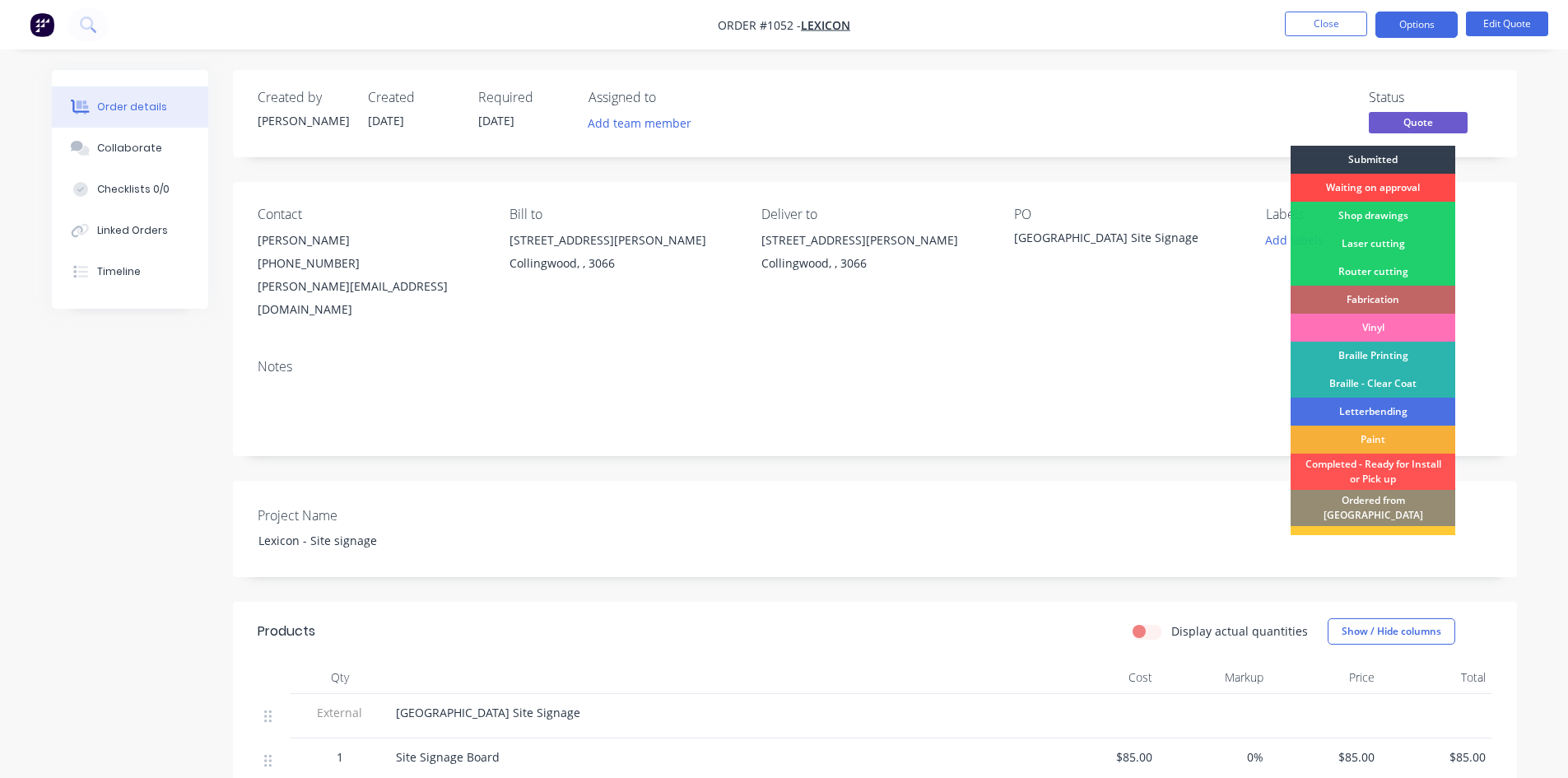
click at [1383, 184] on div "Waiting on approval" at bounding box center [1372, 187] width 164 height 28
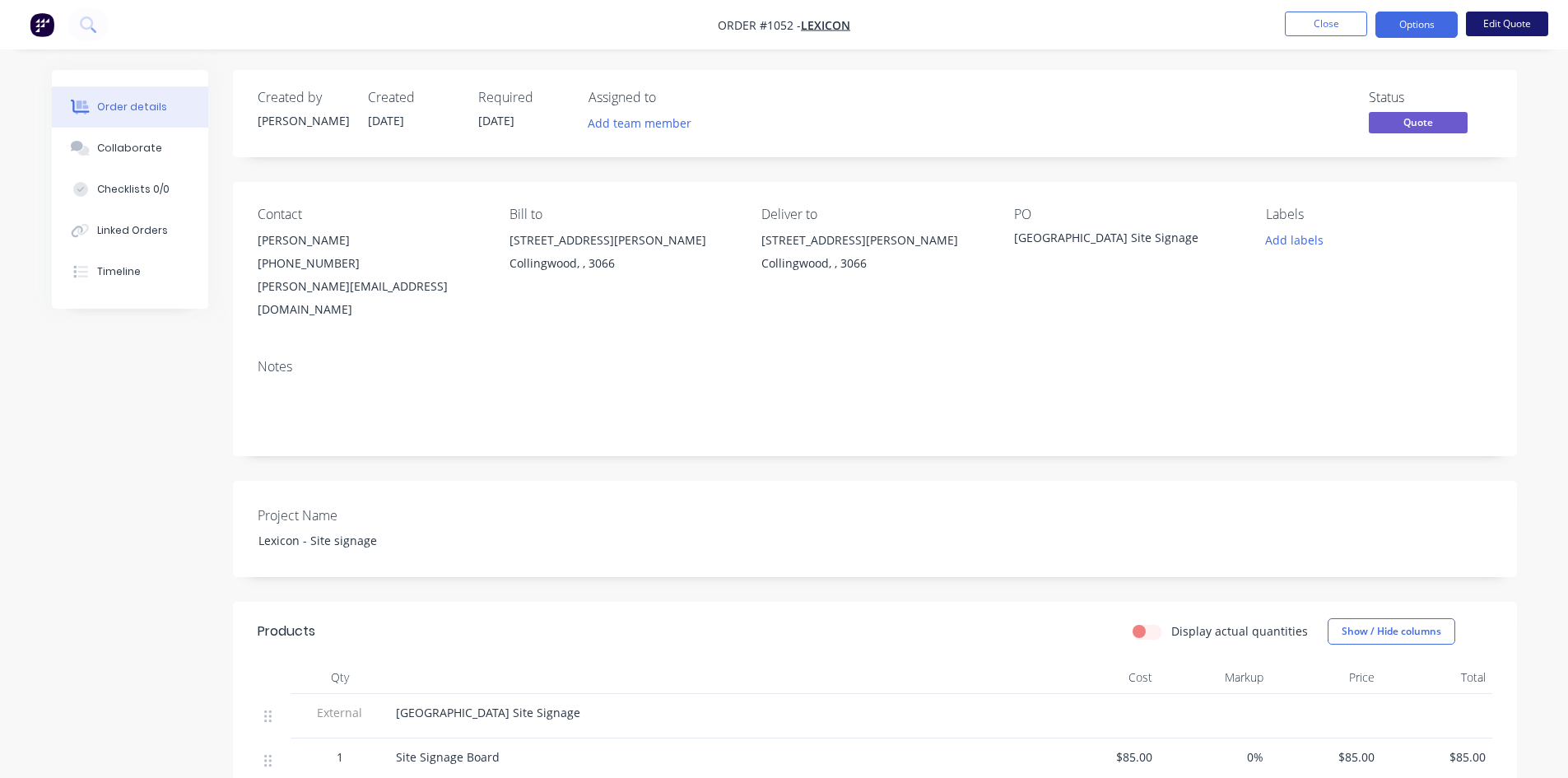
click at [1507, 24] on button "Edit Quote" at bounding box center [1507, 23] width 83 height 24
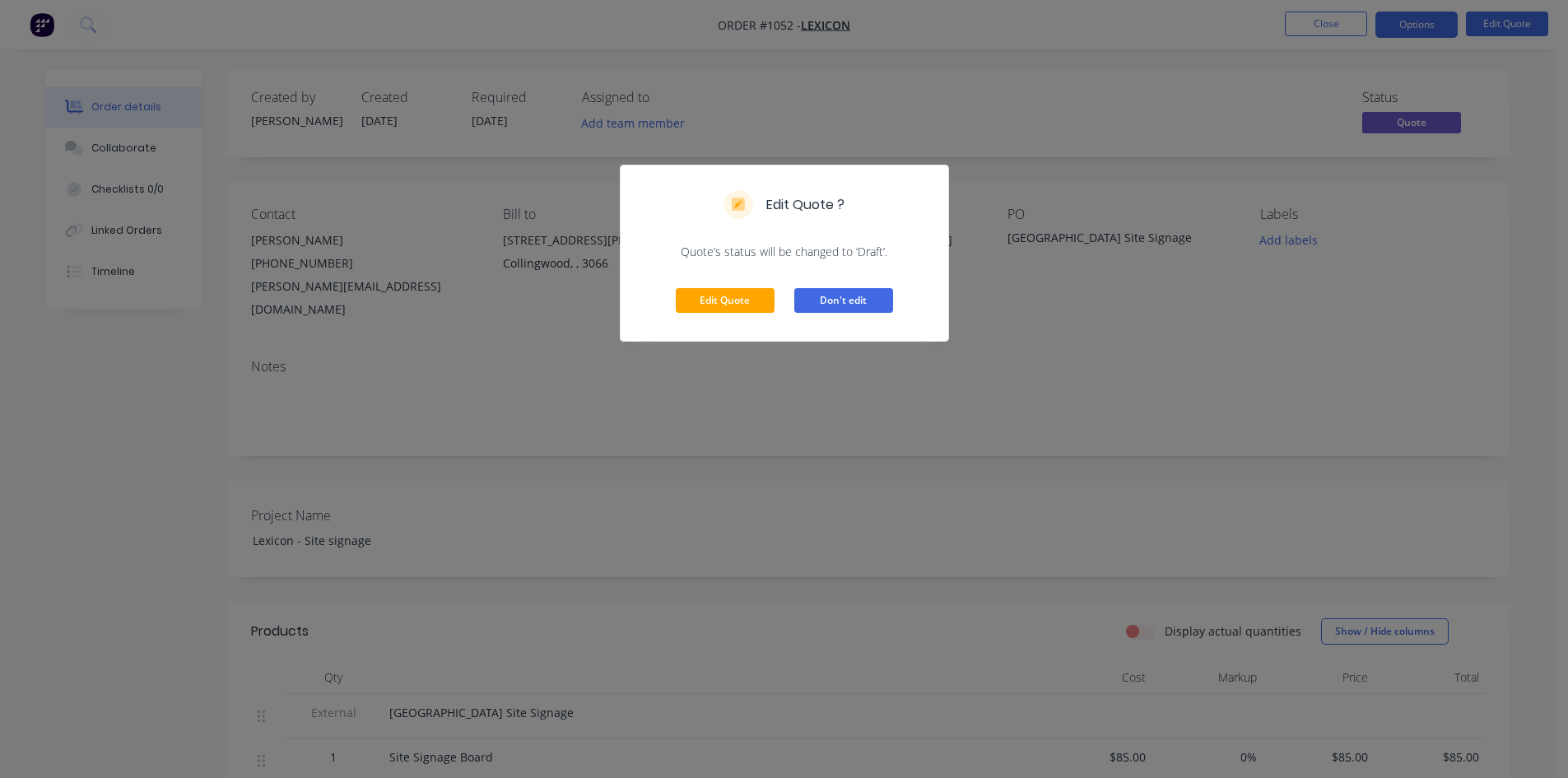
click at [849, 300] on button "Don't edit" at bounding box center [843, 300] width 99 height 24
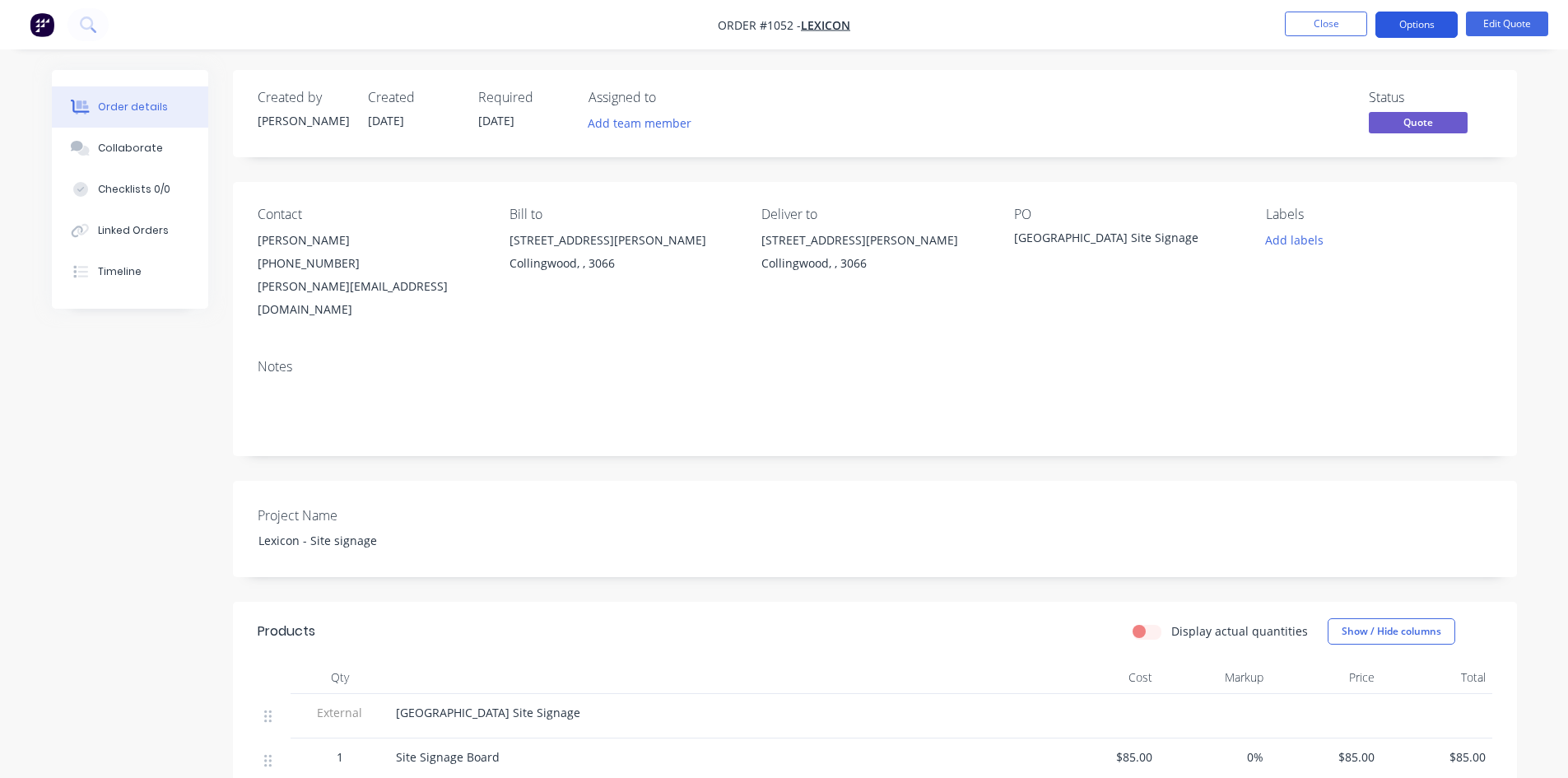
click at [1405, 13] on button "Options" at bounding box center [1416, 24] width 83 height 26
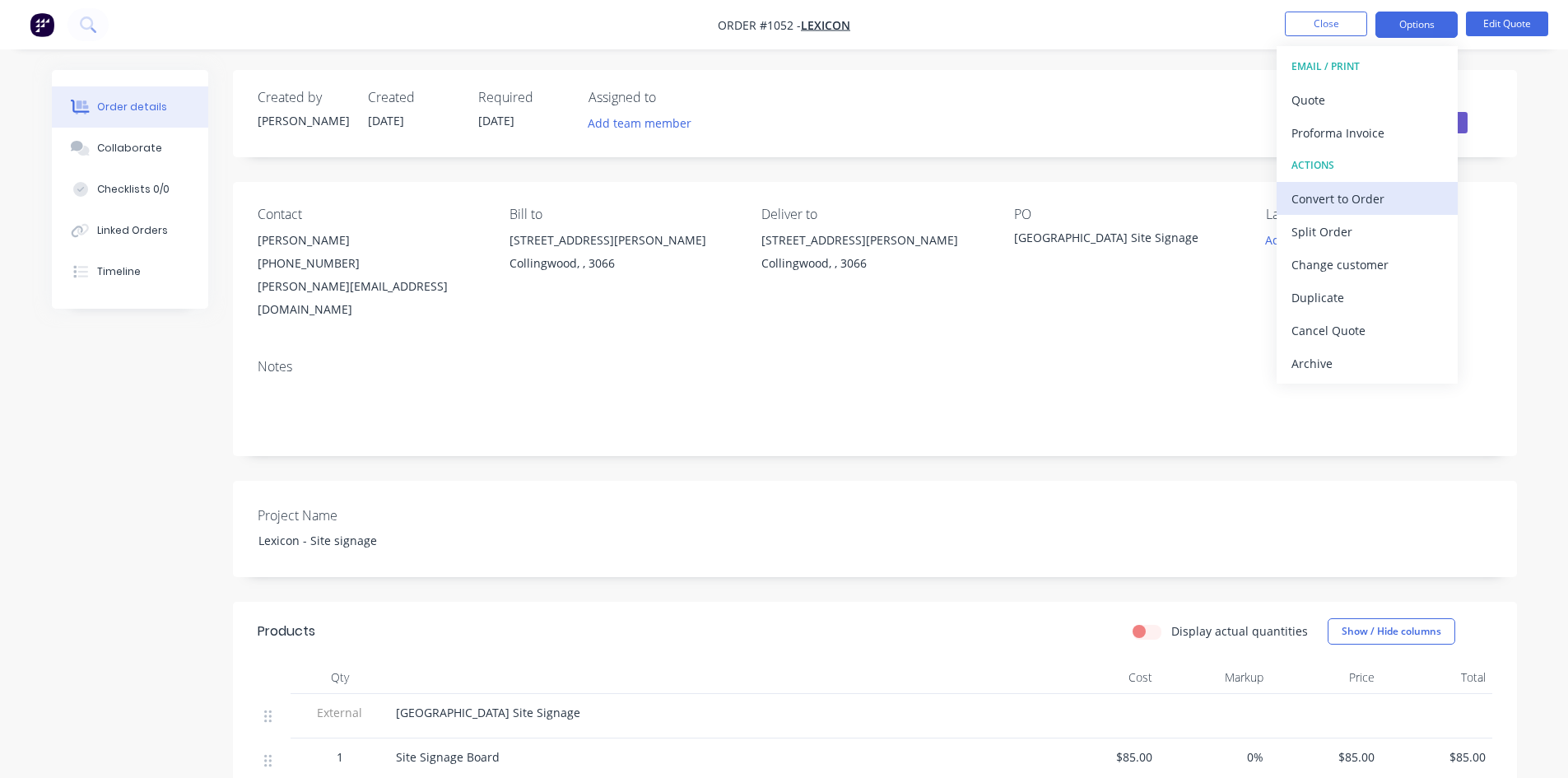
click at [1366, 203] on div "Convert to Order" at bounding box center [1367, 199] width 152 height 24
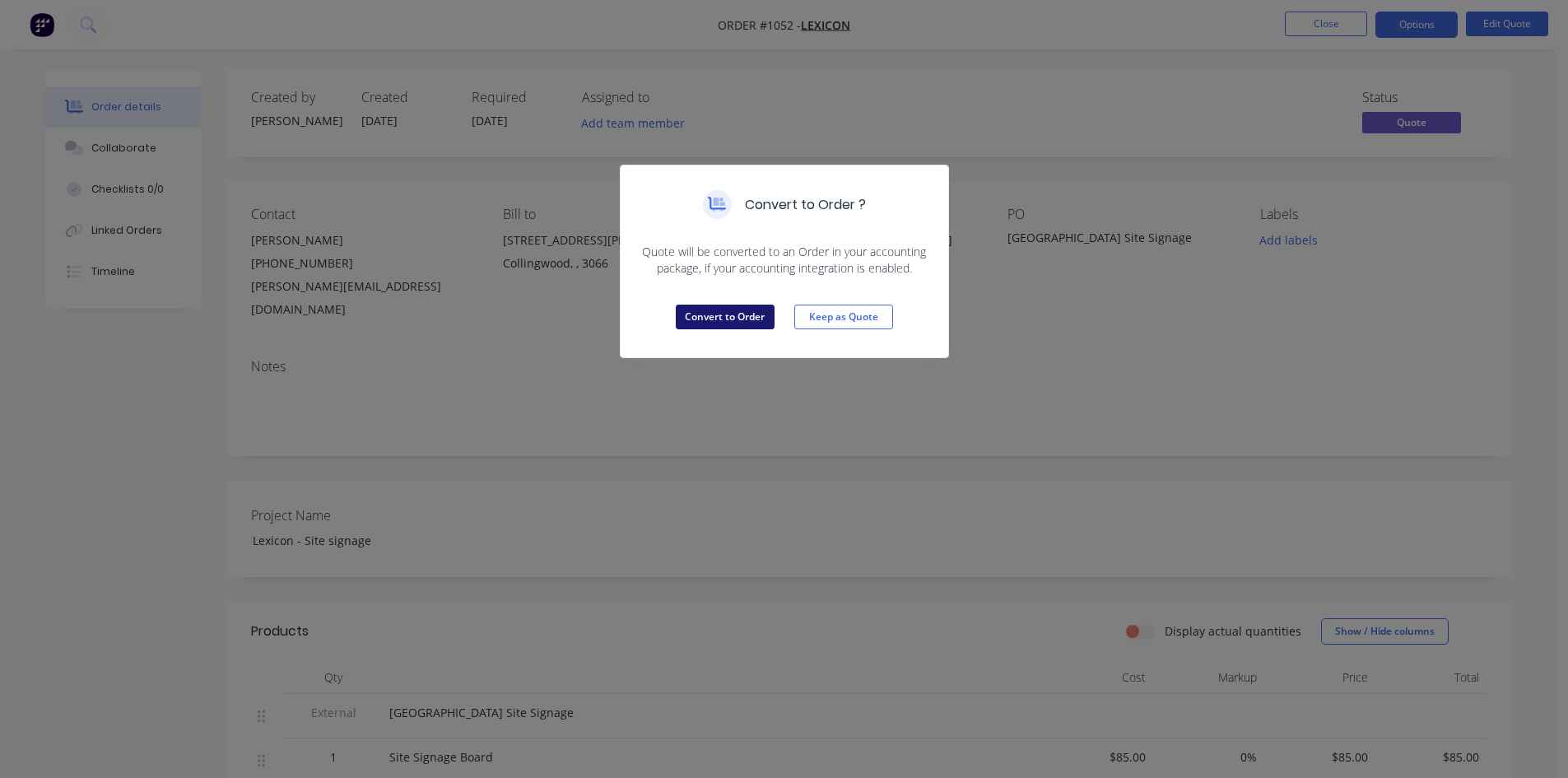
click at [723, 320] on button "Convert to Order" at bounding box center [725, 316] width 99 height 24
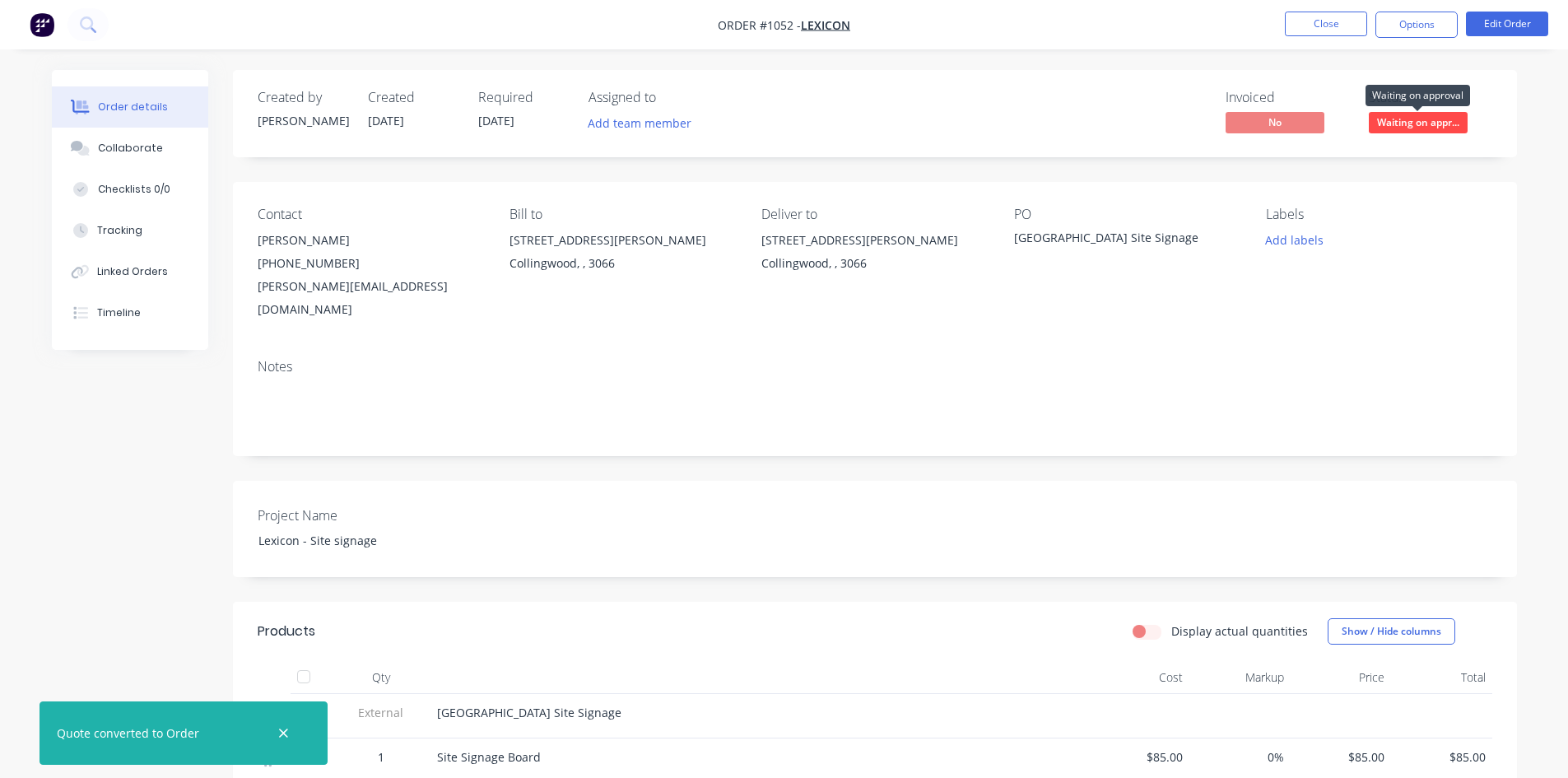
click at [1424, 117] on span "Waiting on appr..." at bounding box center [1418, 122] width 99 height 21
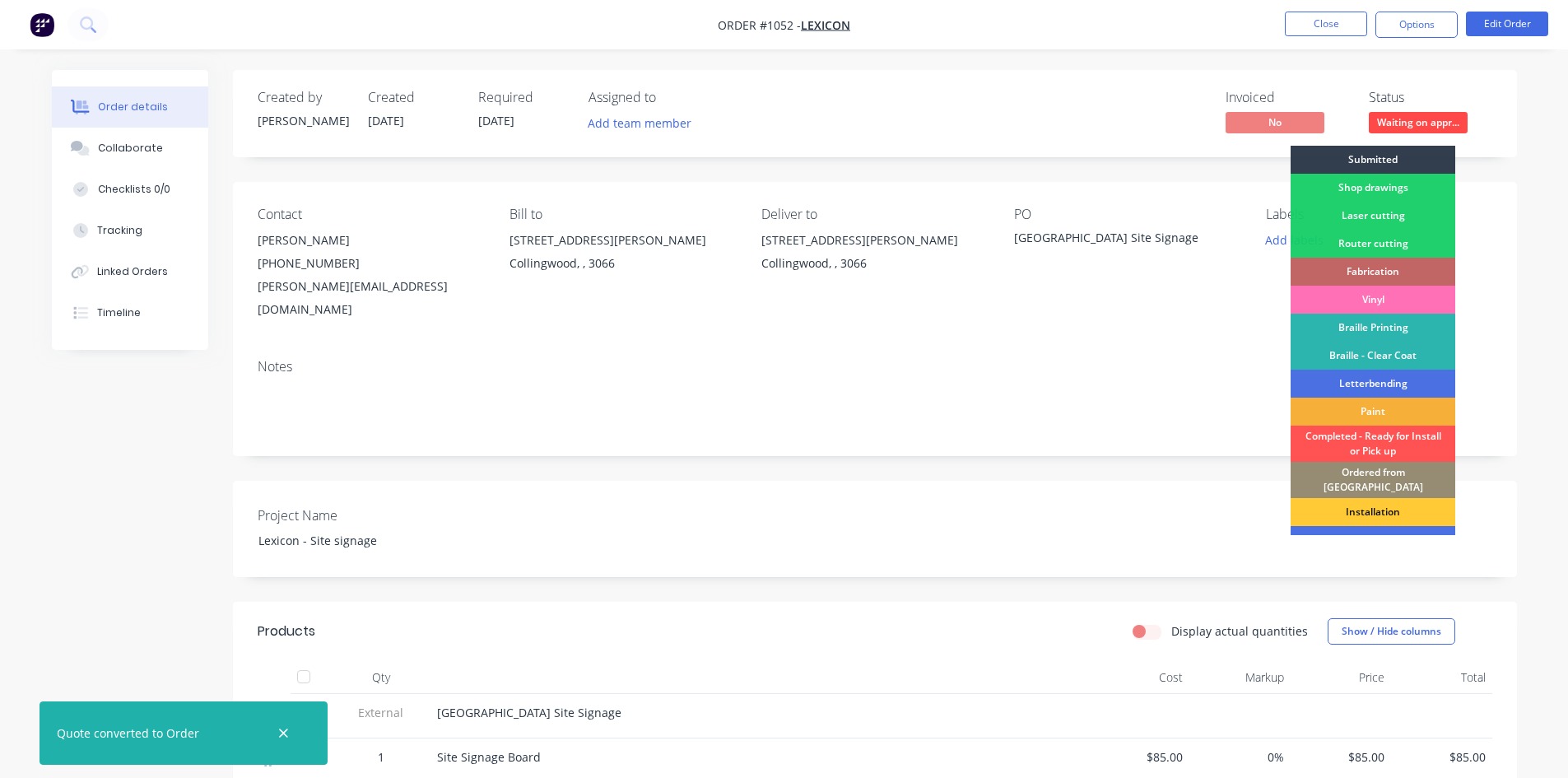
drag, startPoint x: 1042, startPoint y: 286, endPoint x: 1022, endPoint y: 288, distance: 20.1
click at [1040, 287] on div "[GEOGRAPHIC_DATA] Site Signage" at bounding box center [1126, 263] width 225 height 114
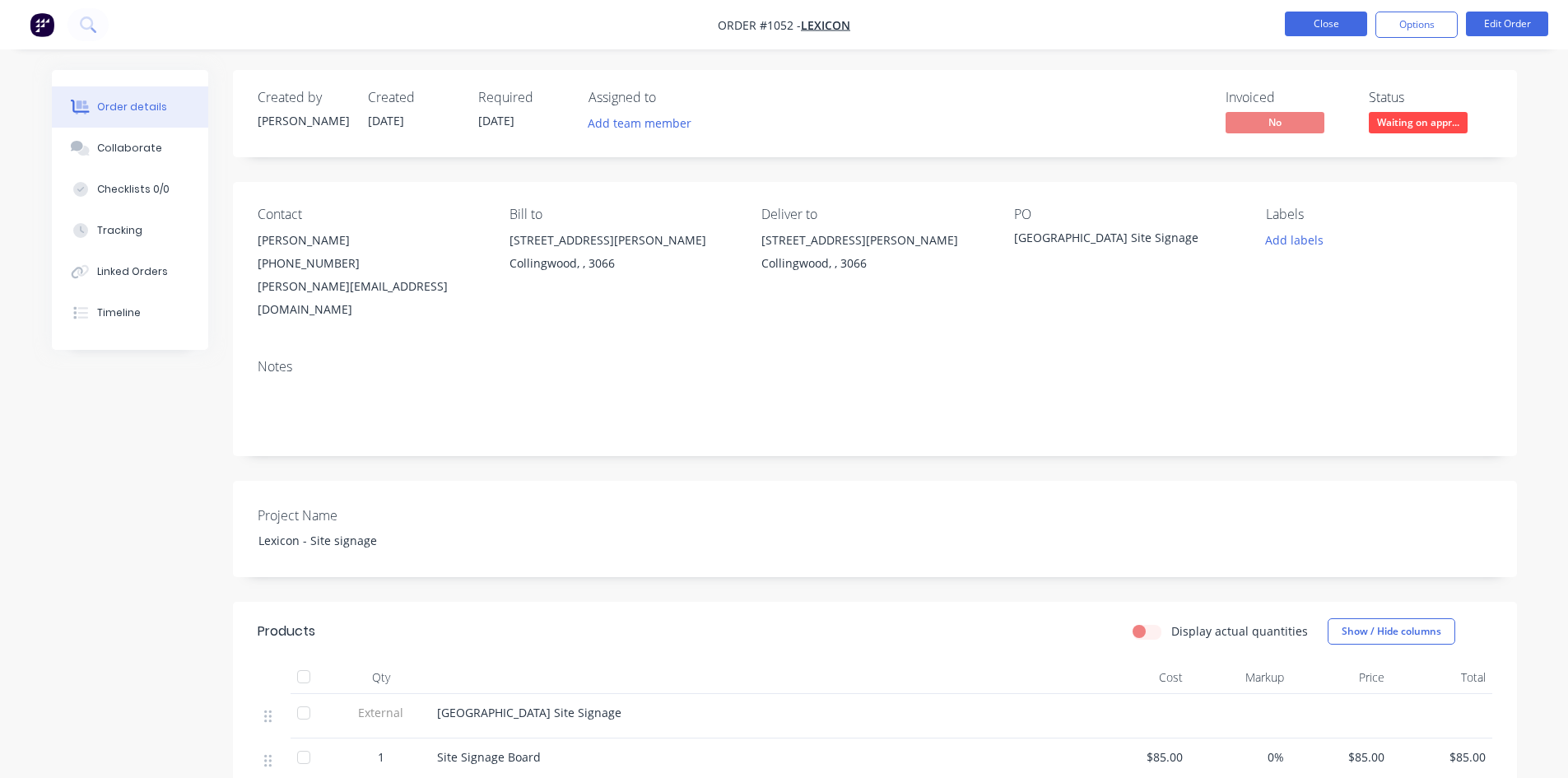
click at [1348, 24] on button "Close" at bounding box center [1326, 23] width 83 height 24
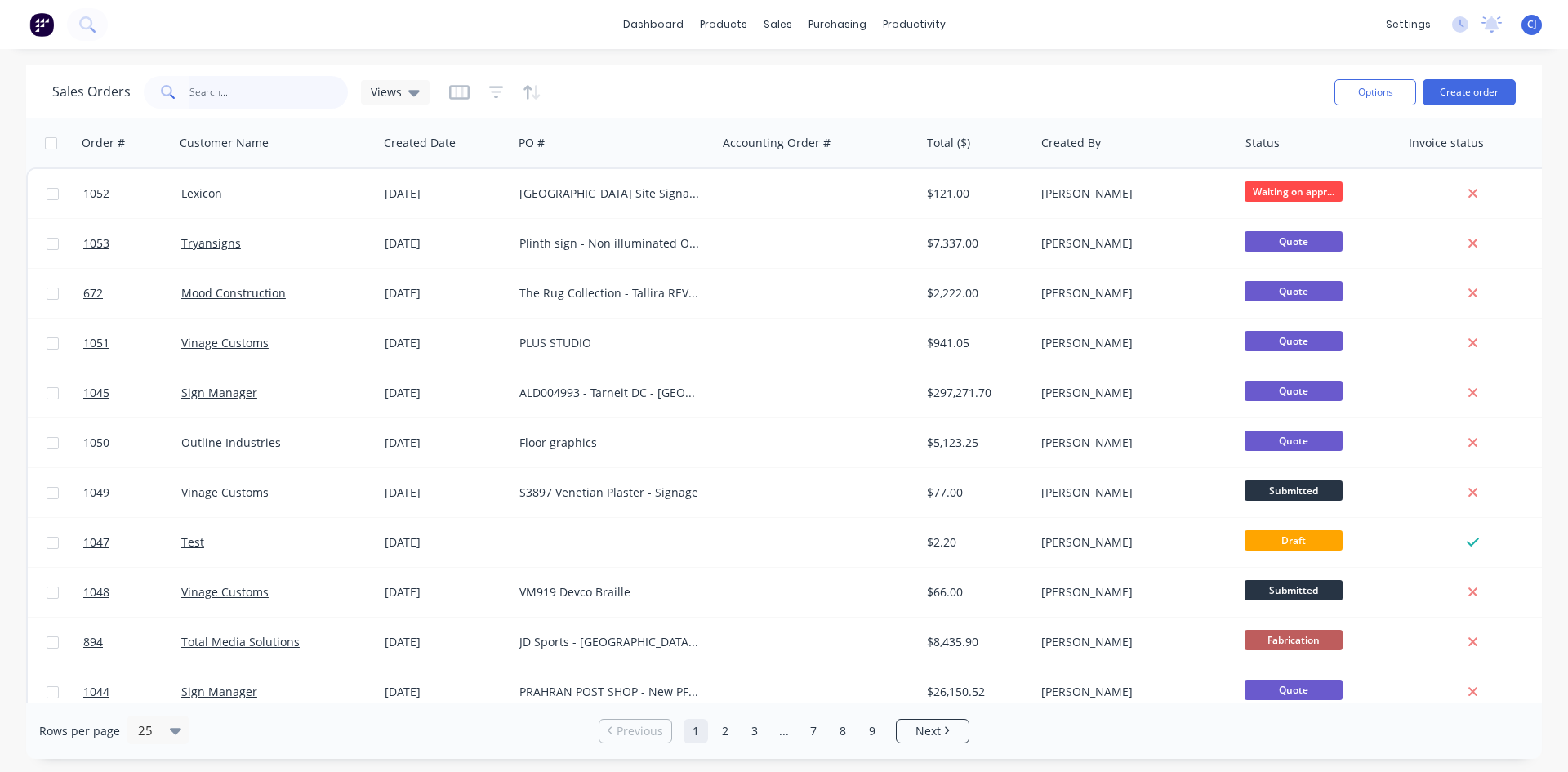
click at [230, 100] on input "text" at bounding box center [269, 92] width 160 height 33
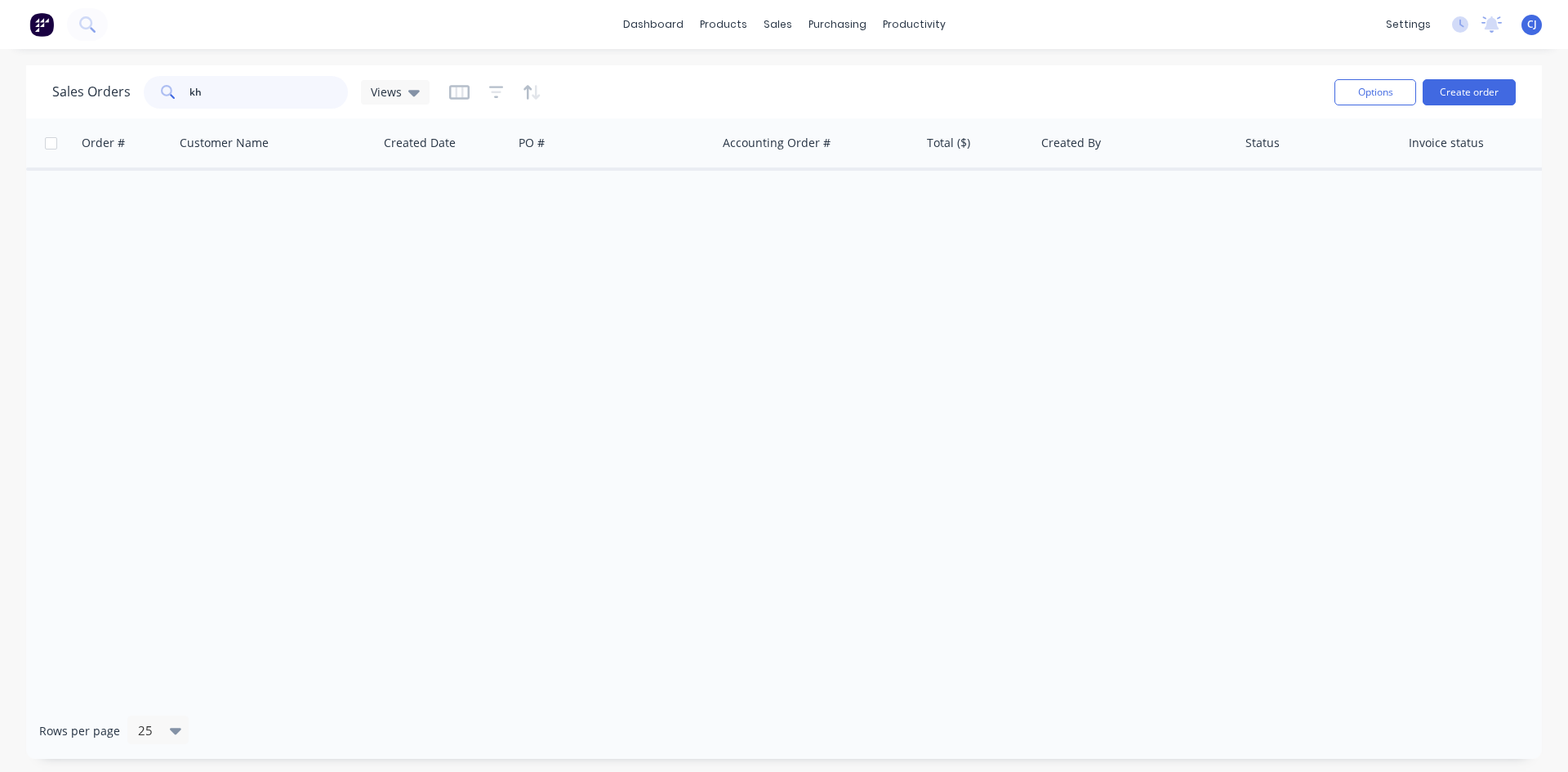
type input "khs"
